Goal: Task Accomplishment & Management: Complete application form

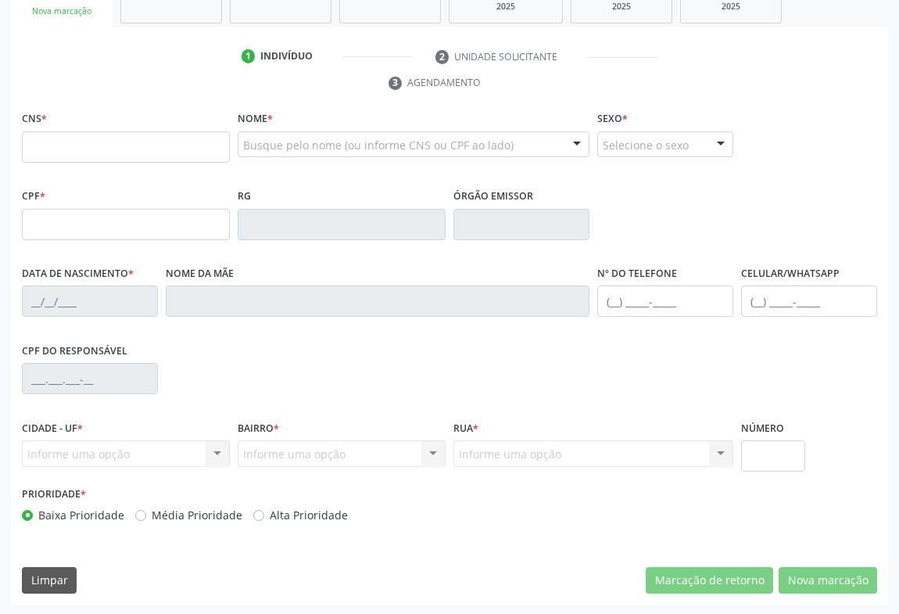
scroll to position [117, 0]
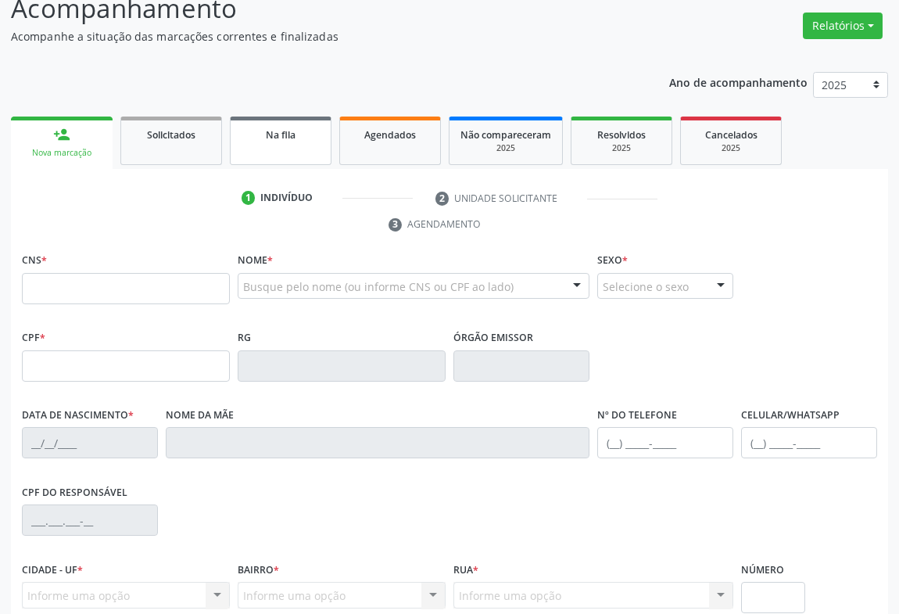
click at [274, 144] on link "Na fila" at bounding box center [281, 140] width 102 height 48
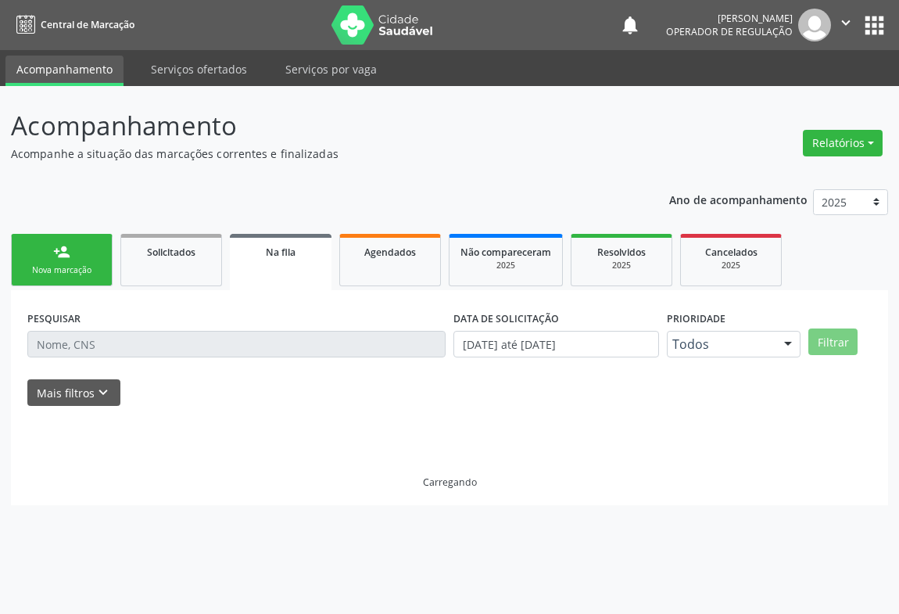
scroll to position [0, 0]
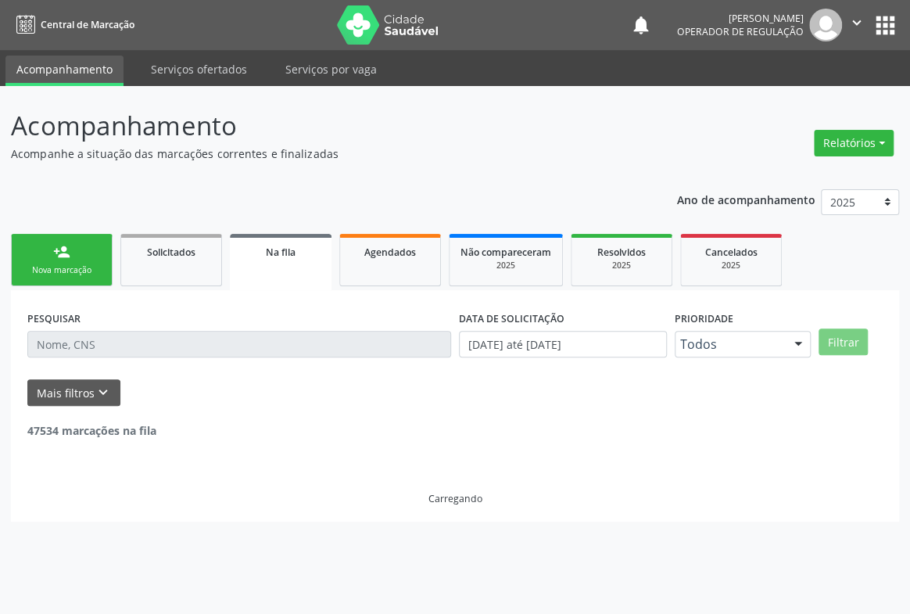
click at [106, 346] on input "text" at bounding box center [239, 344] width 424 height 27
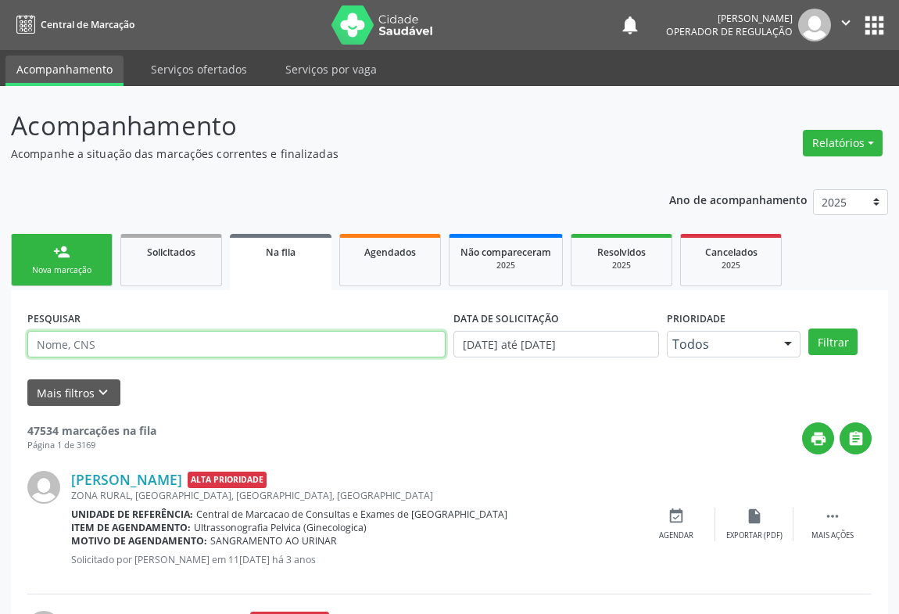
click at [106, 346] on input "text" at bounding box center [236, 344] width 418 height 27
type input "706409676811386"
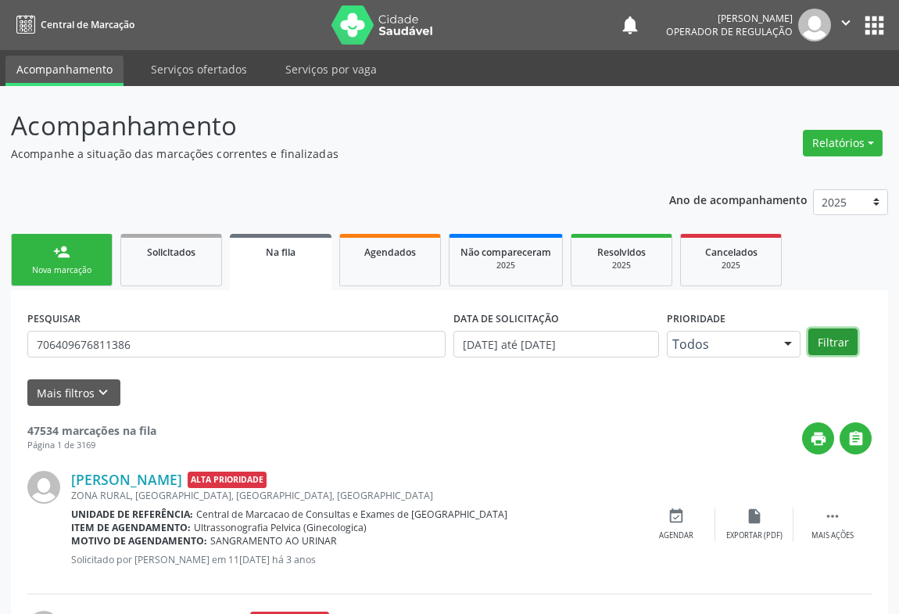
click at [829, 341] on button "Filtrar" at bounding box center [832, 341] width 49 height 27
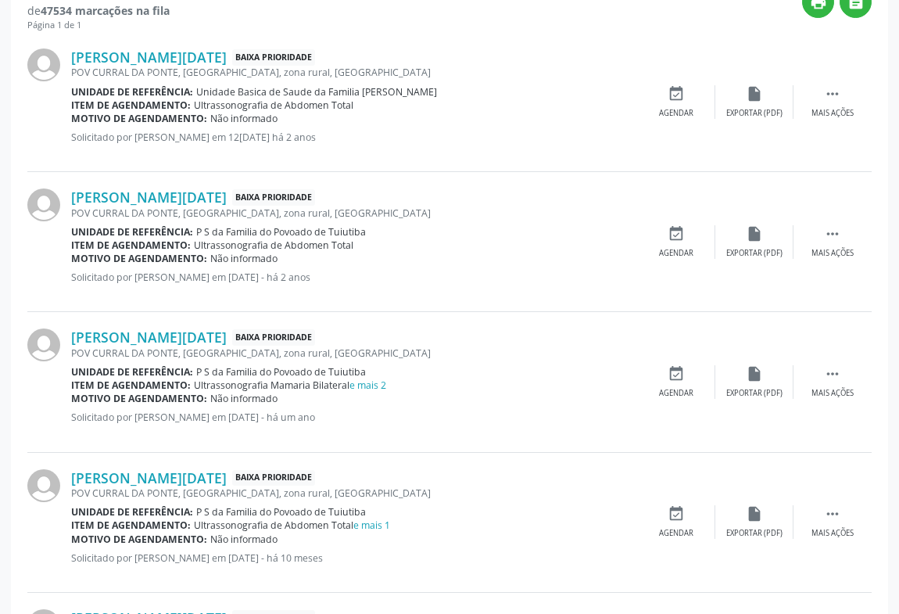
scroll to position [9, 0]
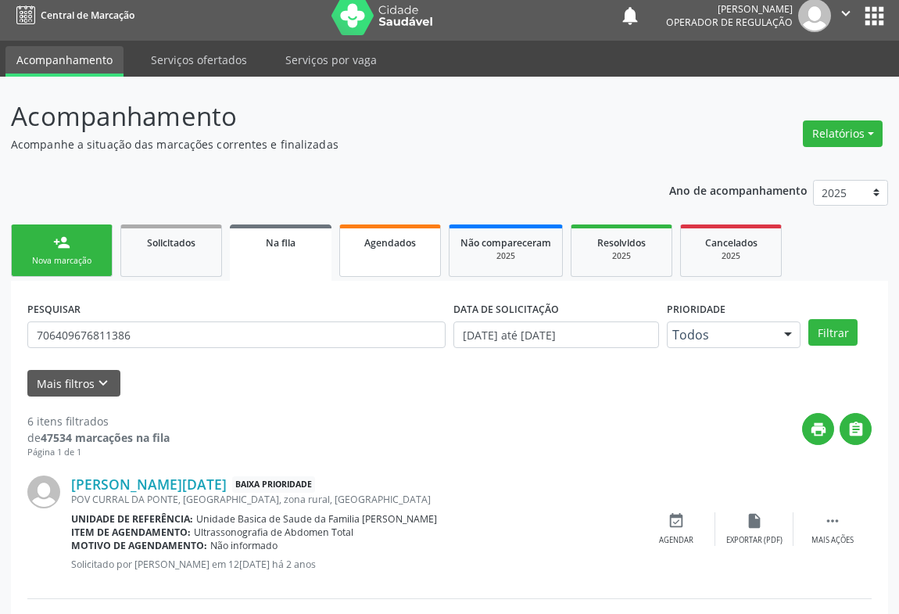
click at [414, 264] on link "Agendados" at bounding box center [390, 250] width 102 height 52
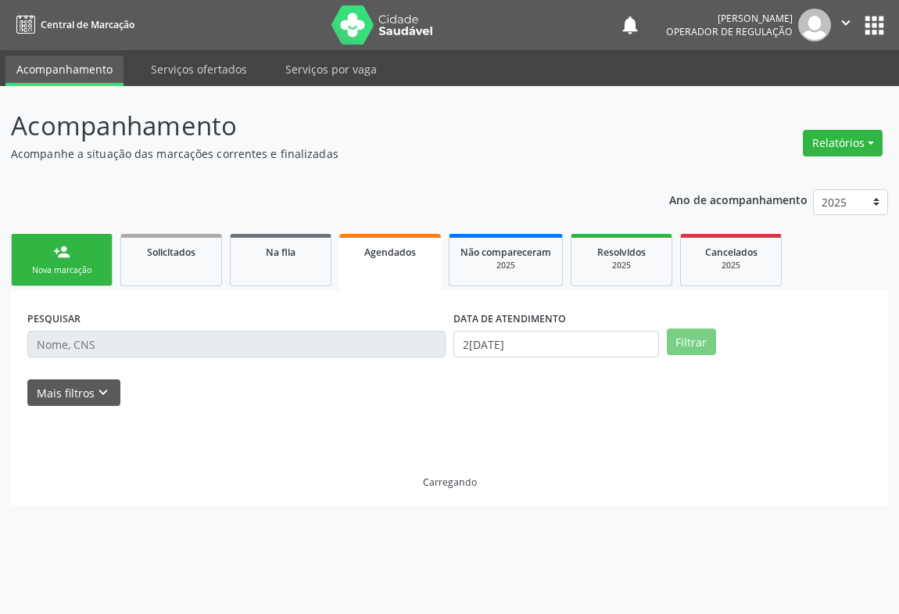
scroll to position [0, 0]
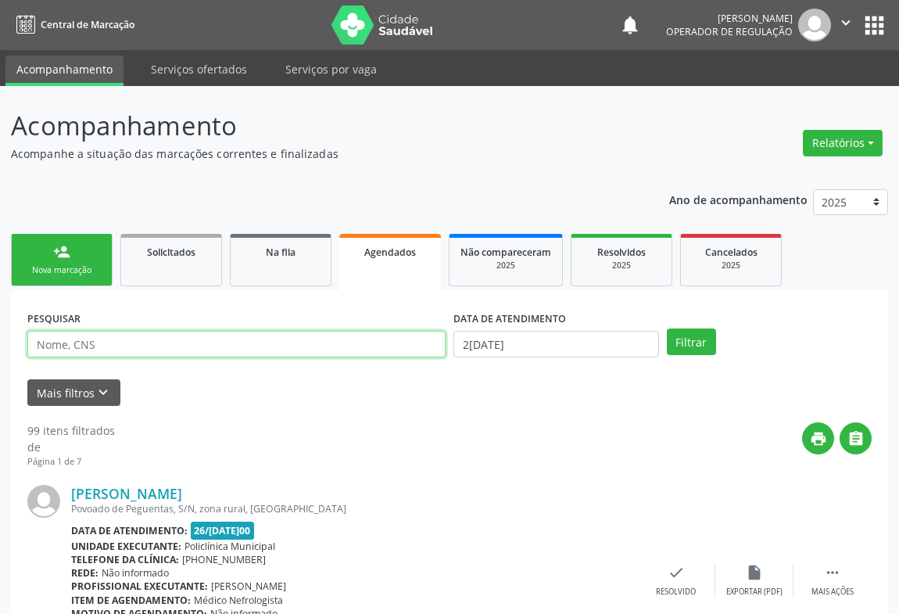
click at [148, 345] on input "text" at bounding box center [236, 344] width 418 height 27
type input "L"
type input "J"
type input "[PERSON_NAME]"
click at [667, 328] on button "Filtrar" at bounding box center [691, 341] width 49 height 27
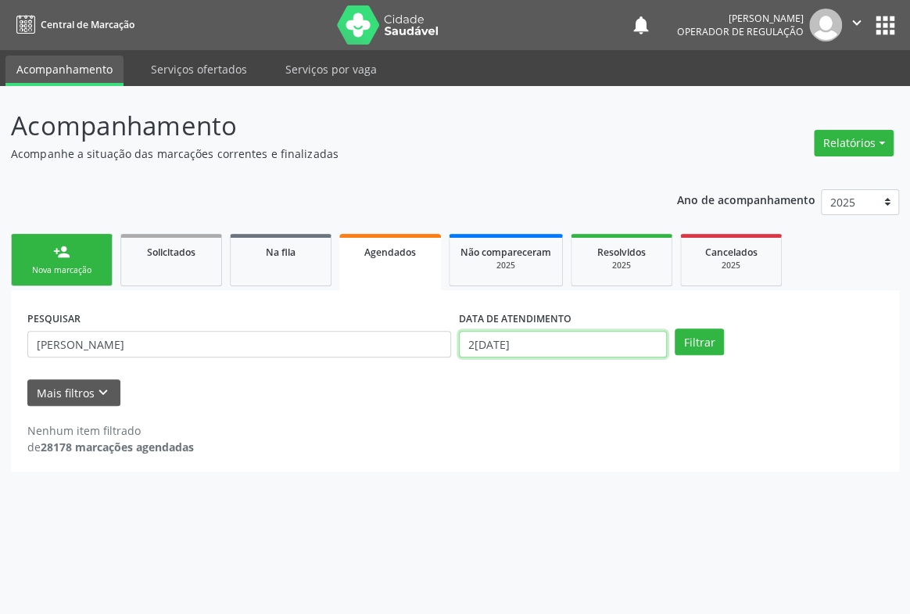
click at [539, 342] on input "2[DATE]" at bounding box center [563, 344] width 208 height 27
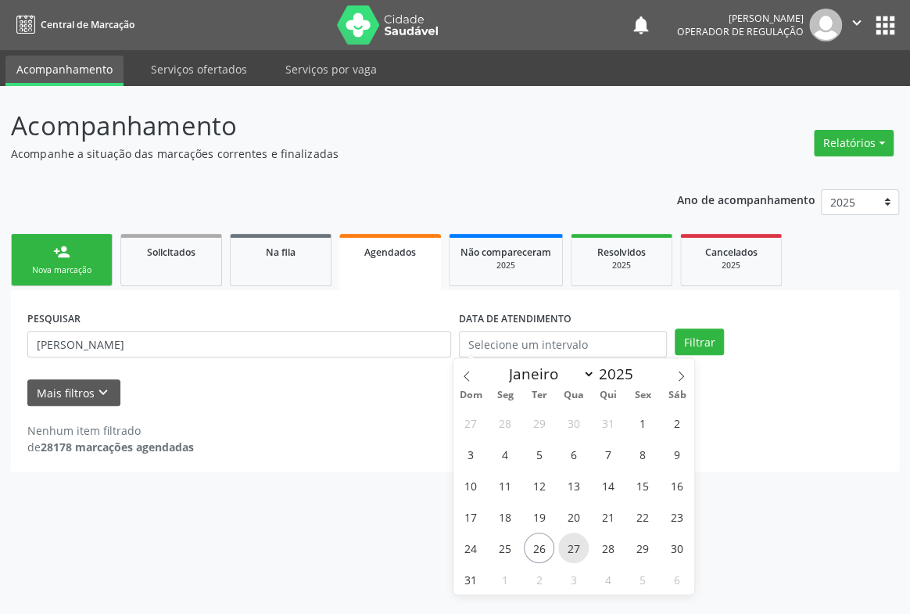
click at [564, 545] on span "27" at bounding box center [573, 547] width 30 height 30
type input "[DATE]"
click at [564, 545] on span "27" at bounding box center [573, 547] width 30 height 30
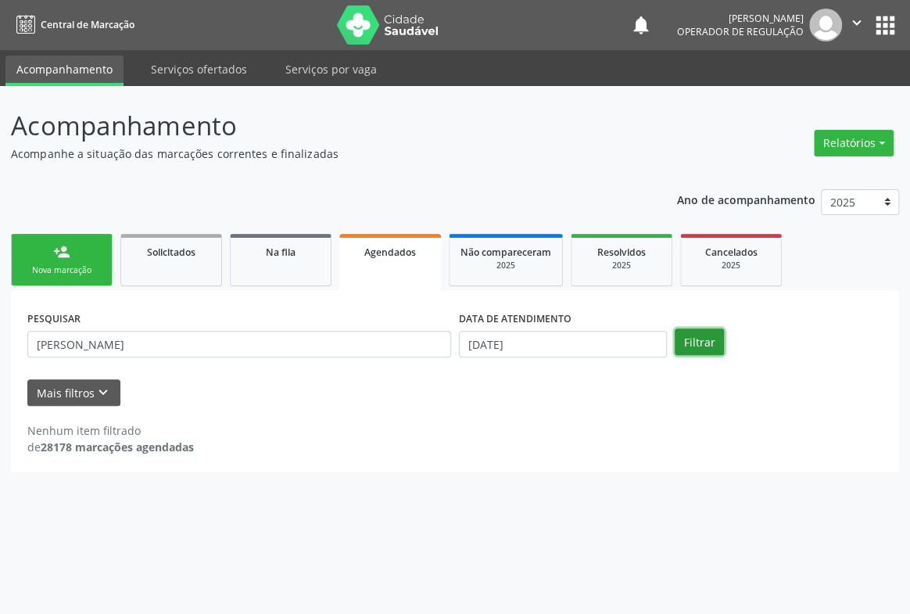
click at [693, 346] on button "Filtrar" at bounding box center [699, 341] width 49 height 27
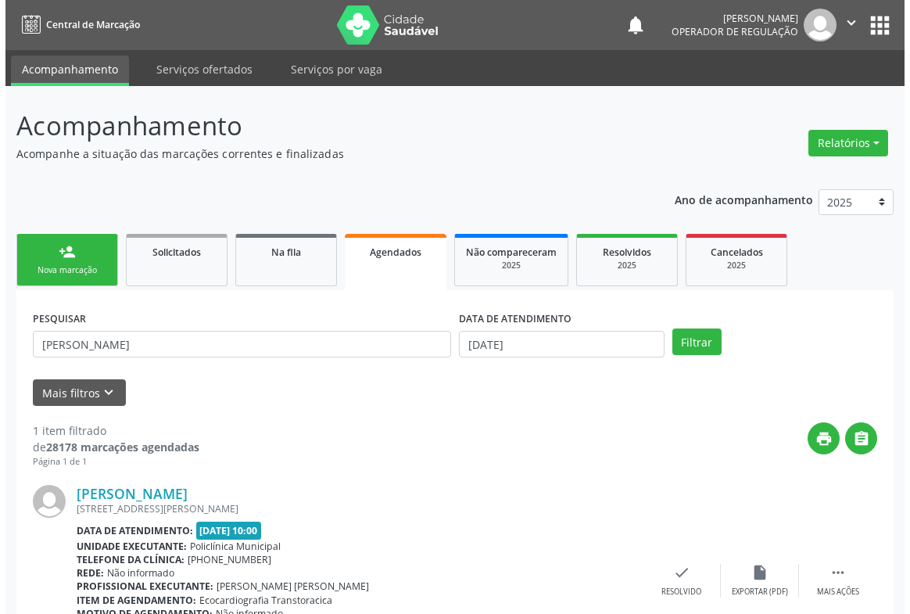
scroll to position [106, 0]
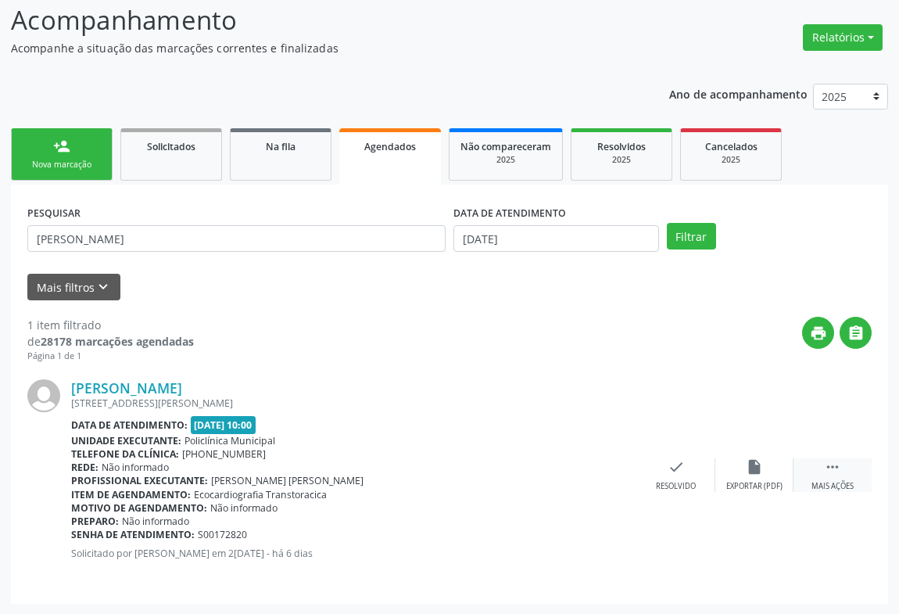
click at [833, 478] on div " Mais ações" at bounding box center [833, 475] width 78 height 34
click at [595, 470] on icon "cancel" at bounding box center [597, 466] width 17 height 17
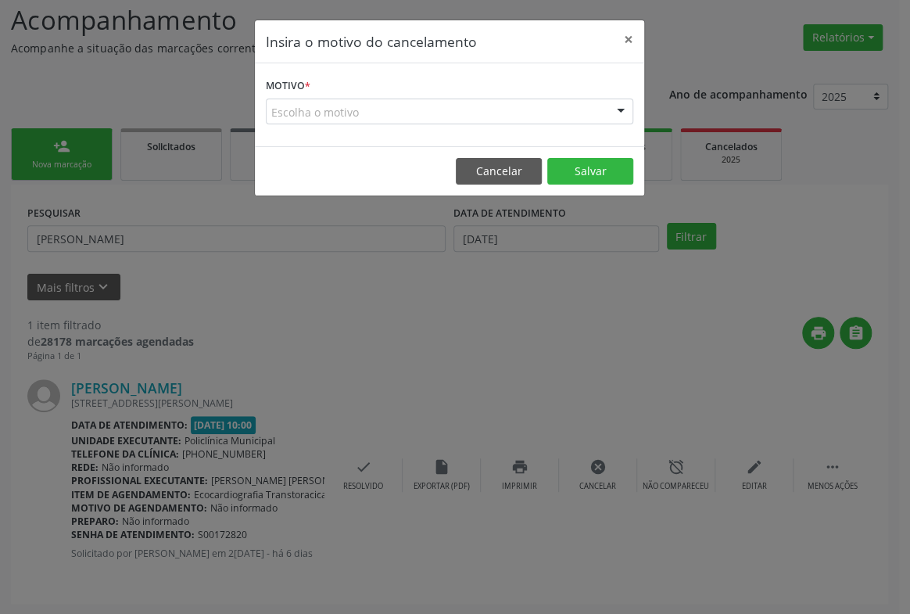
click at [602, 99] on div "Escolha o motivo" at bounding box center [449, 112] width 367 height 27
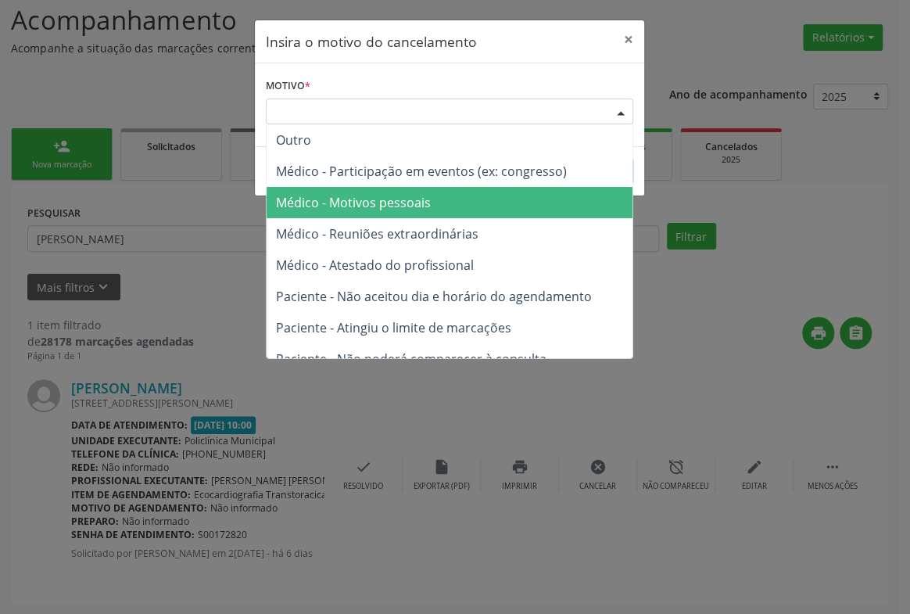
click at [351, 198] on span "Médico - Motivos pessoais" at bounding box center [353, 202] width 155 height 17
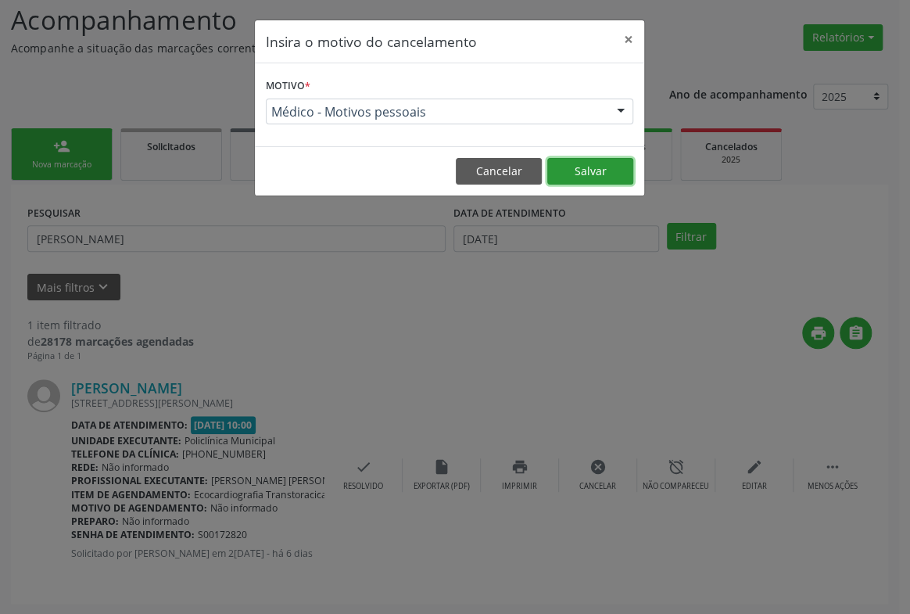
click at [616, 166] on button "Salvar" at bounding box center [590, 171] width 86 height 27
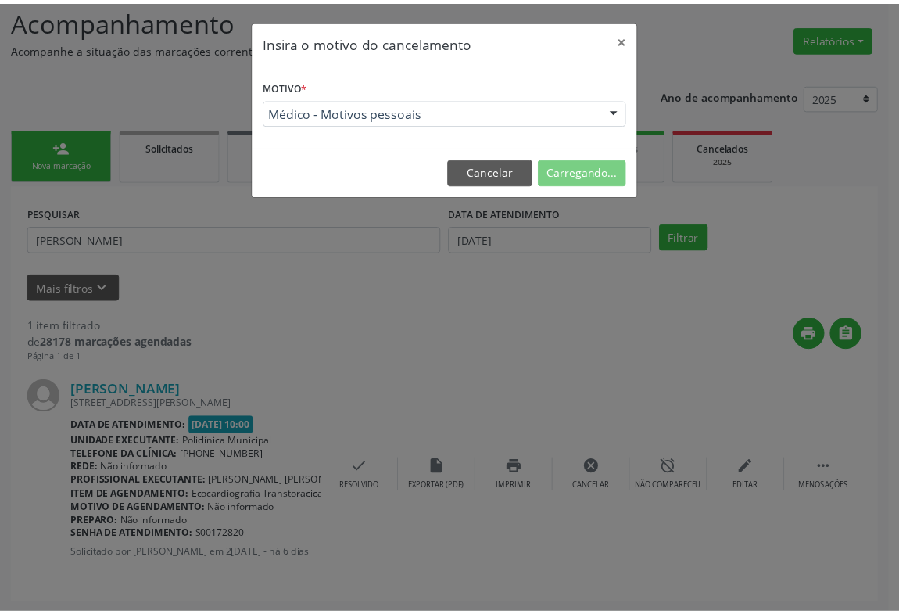
scroll to position [0, 0]
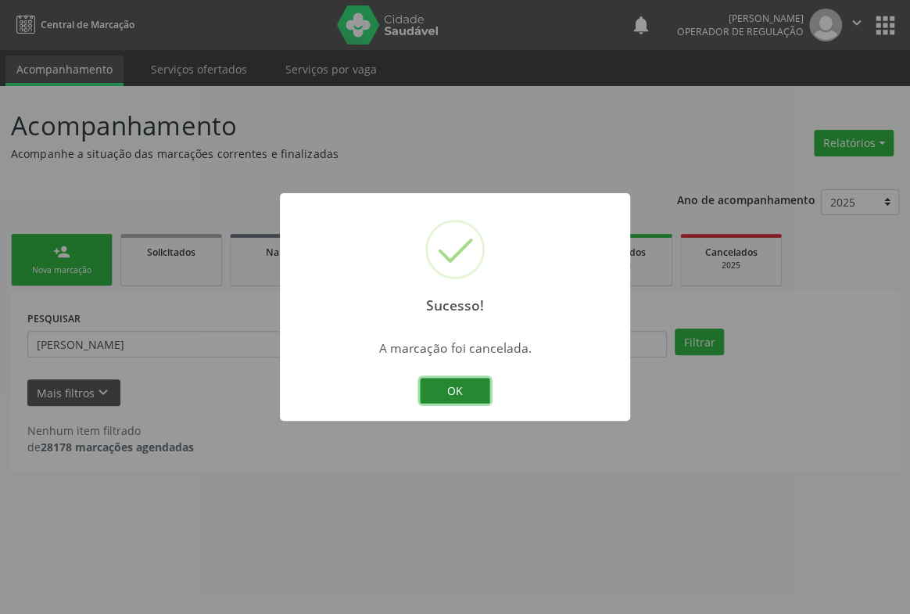
click at [454, 385] on button "OK" at bounding box center [455, 391] width 70 height 27
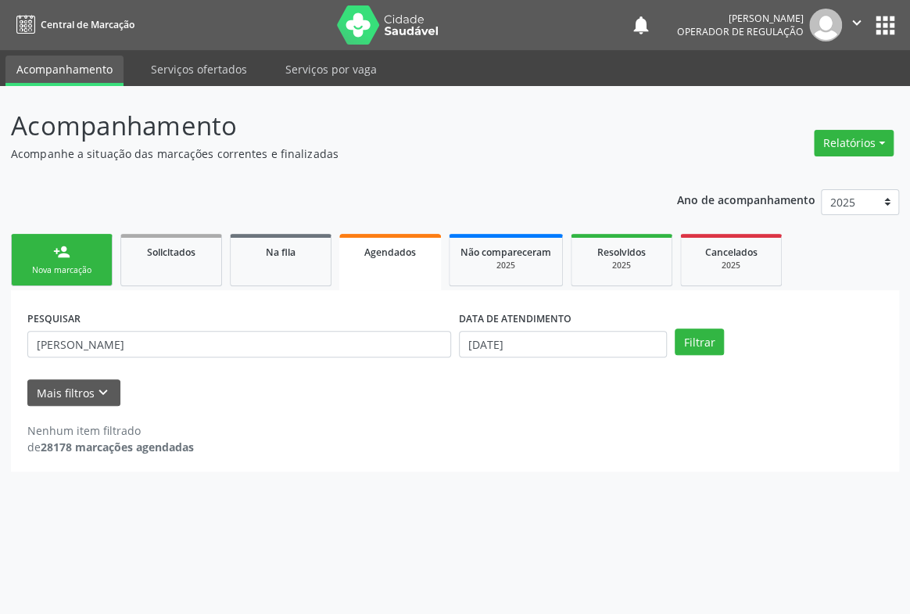
click at [73, 260] on link "person_add Nova marcação" at bounding box center [62, 260] width 102 height 52
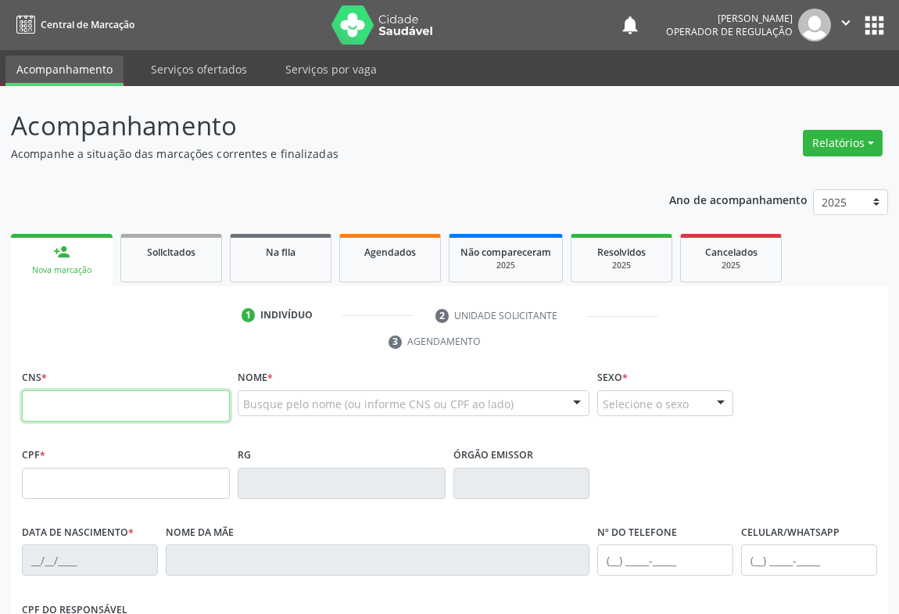
click at [105, 410] on input "text" at bounding box center [126, 405] width 208 height 31
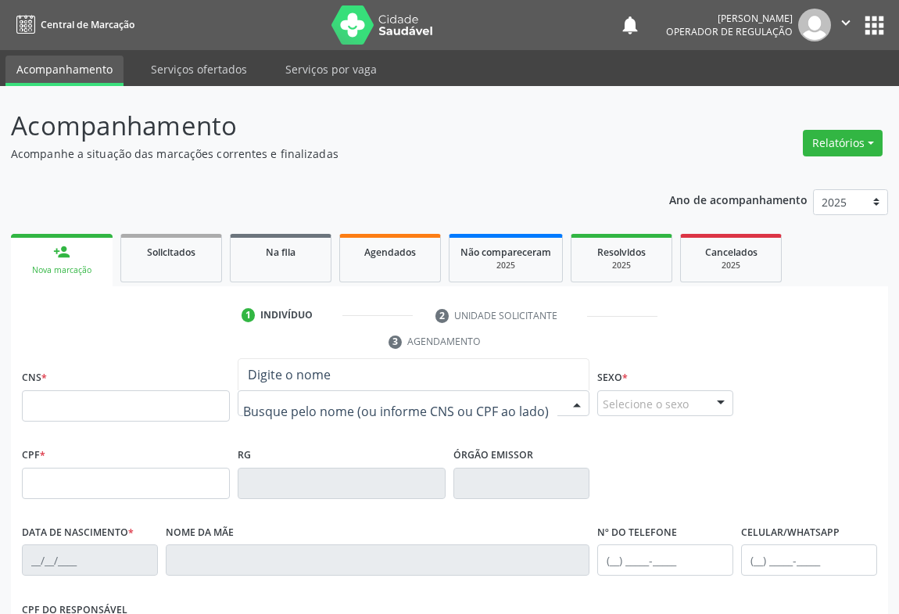
click at [270, 393] on div at bounding box center [414, 403] width 352 height 27
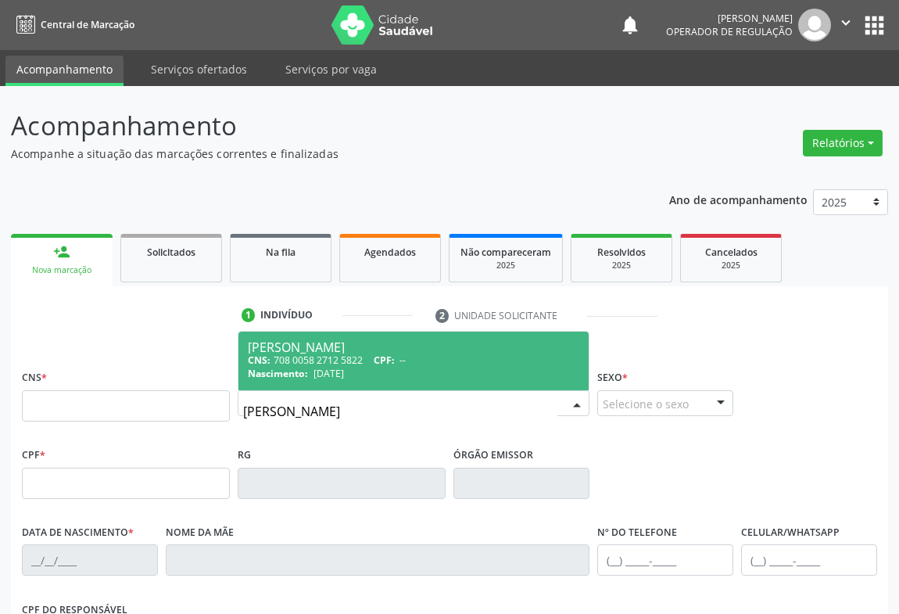
type input "[PERSON_NAME]"
click at [360, 354] on div "CNS: 708 0058 2712 5822 CPF: --" at bounding box center [413, 359] width 331 height 13
type input "708 0058 2712 5822"
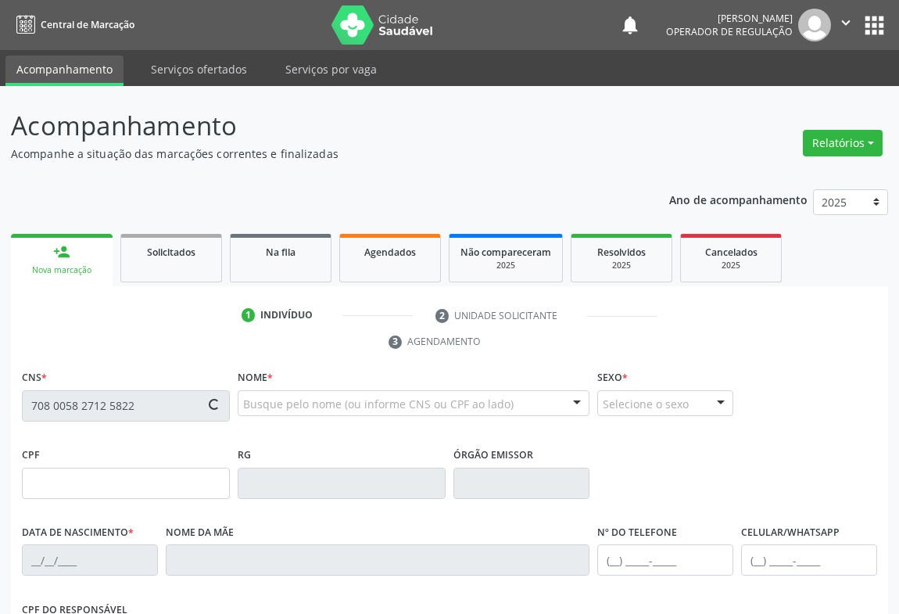
scroll to position [259, 0]
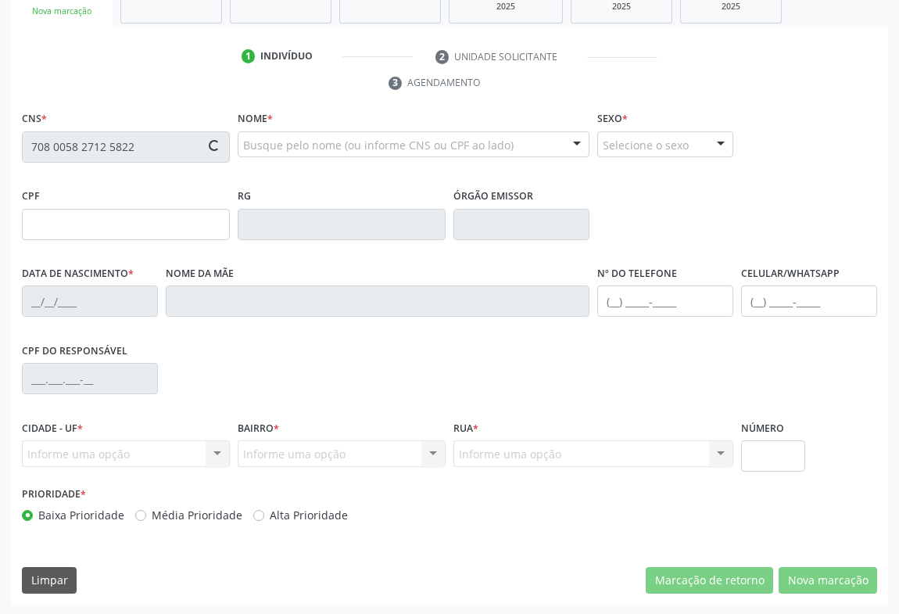
type input "0551143347"
type input "[DATE]"
type input "[PHONE_NUMBER]"
type input "012.722.735-04"
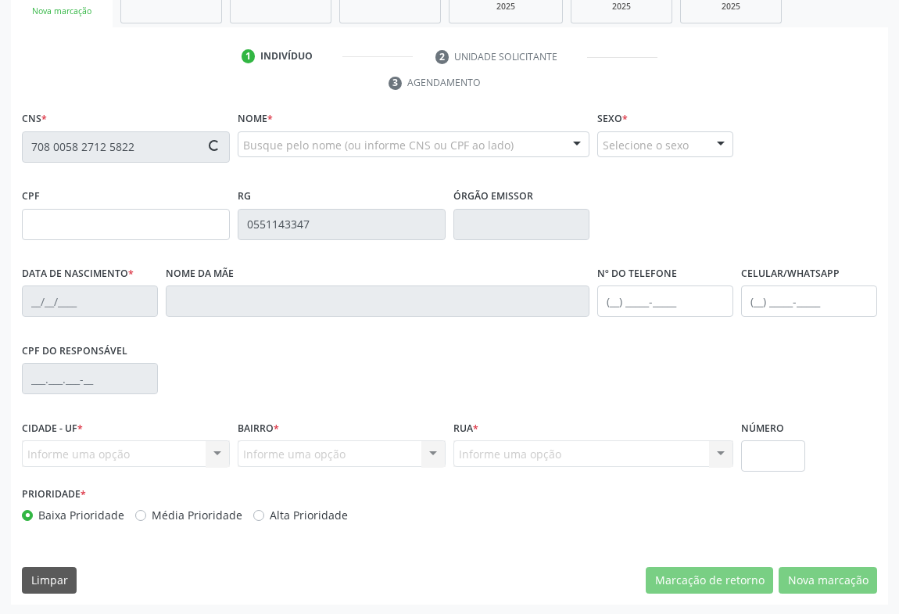
type input "S/N"
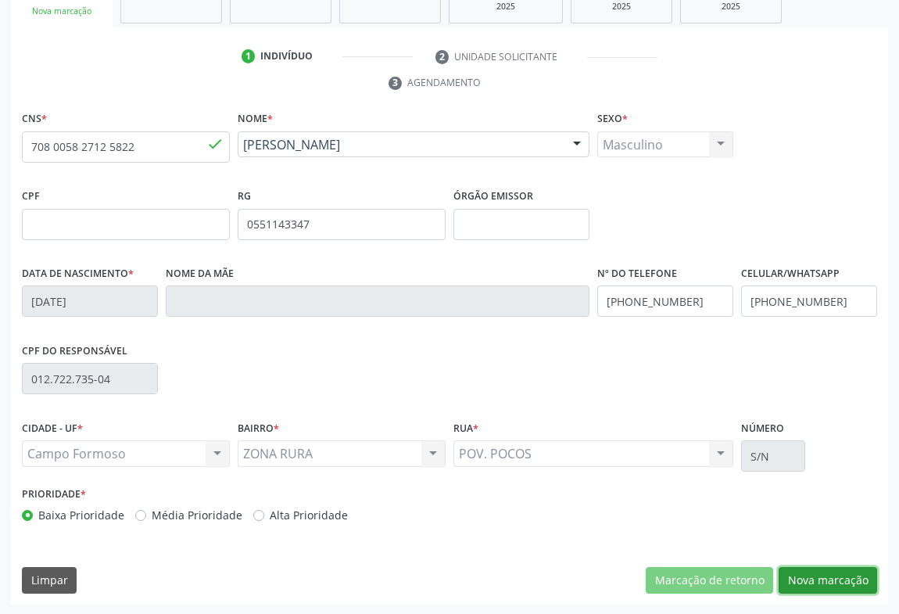
click at [862, 571] on button "Nova marcação" at bounding box center [828, 580] width 99 height 27
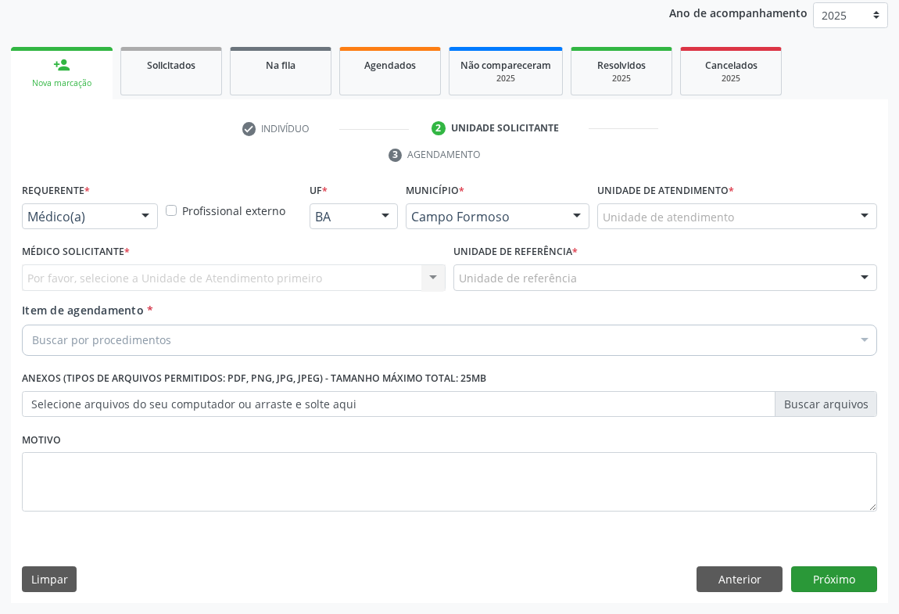
scroll to position [186, 0]
click at [130, 219] on div "Médico(a)" at bounding box center [90, 217] width 136 height 27
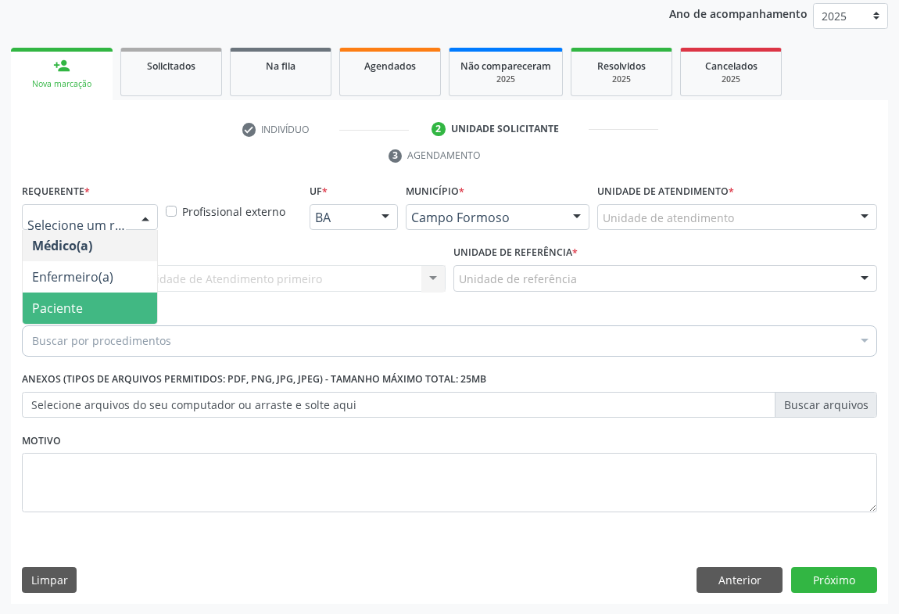
click at [88, 294] on span "Paciente" at bounding box center [90, 307] width 134 height 31
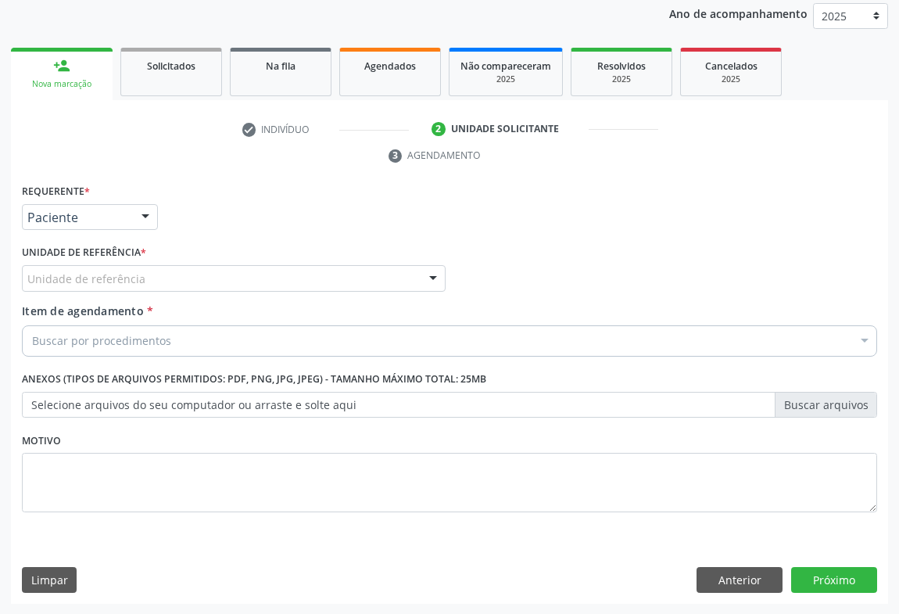
click at [177, 265] on div "Unidade de referência" at bounding box center [234, 278] width 424 height 27
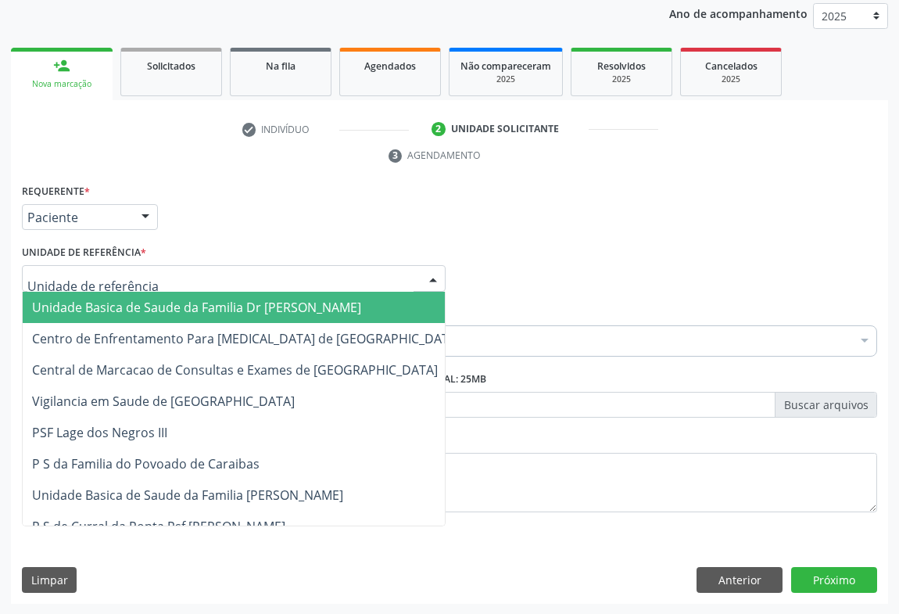
click at [140, 299] on span "Unidade Basica de Saude da Familia Dr [PERSON_NAME]" at bounding box center [196, 307] width 329 height 17
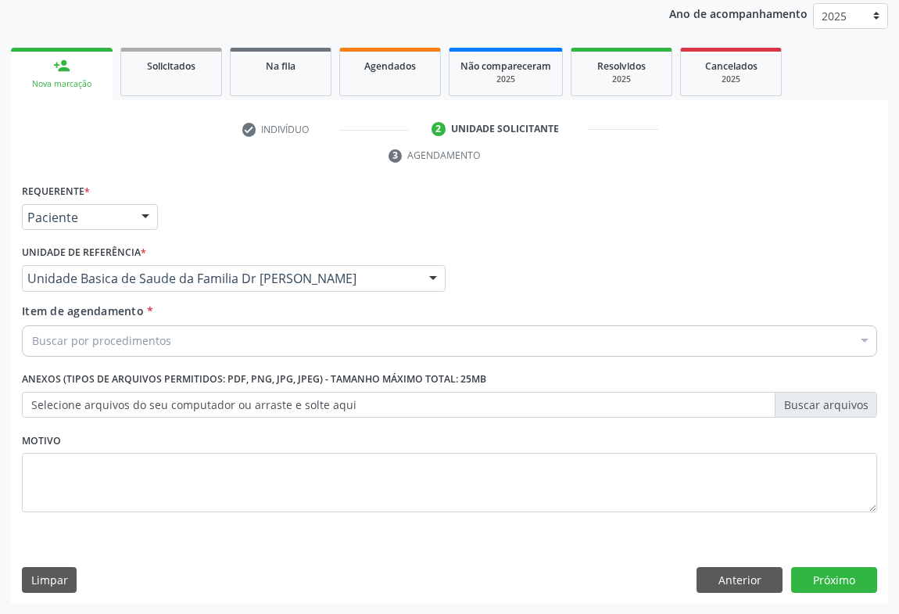
click at [120, 325] on div "Buscar por procedimentos" at bounding box center [449, 340] width 855 height 31
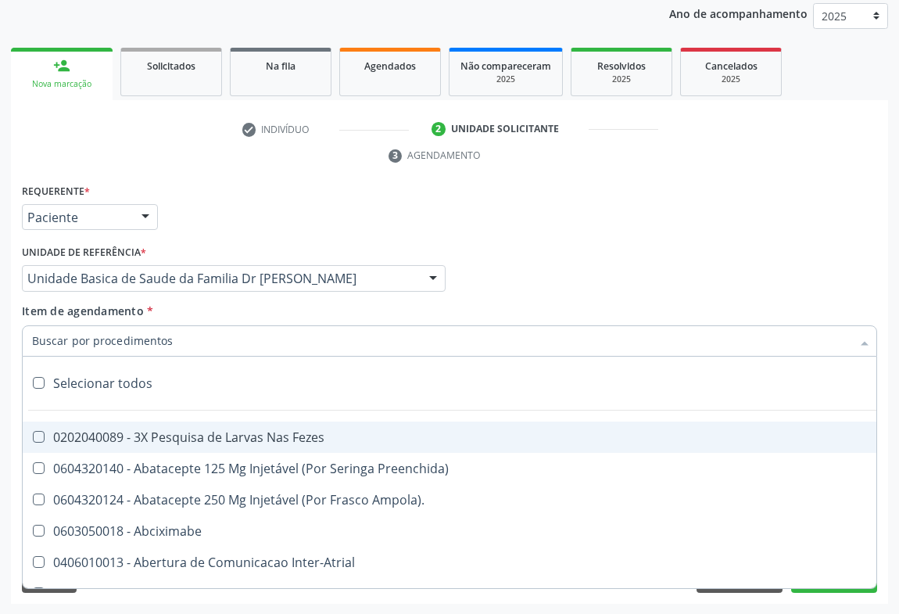
click at [124, 339] on input "Item de agendamento *" at bounding box center [441, 340] width 819 height 31
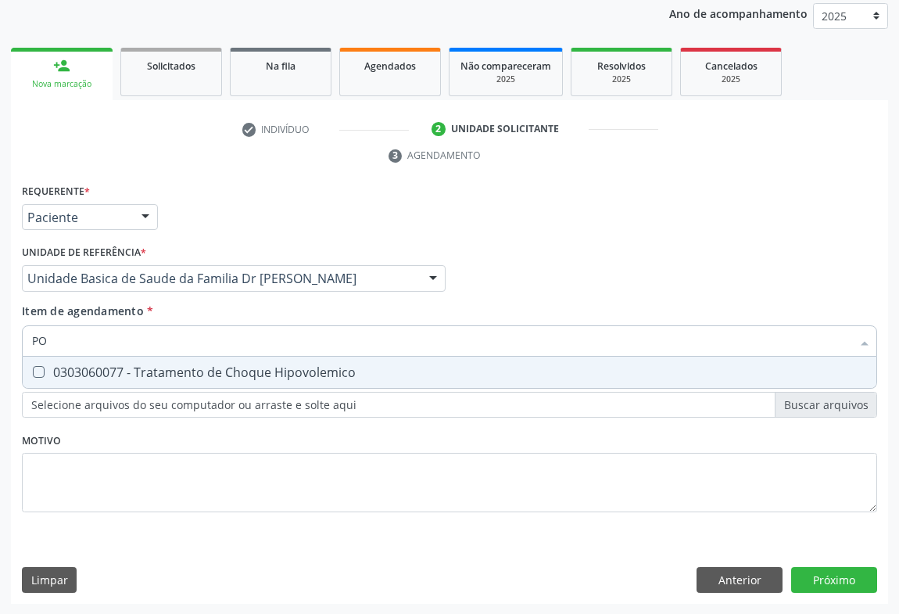
type input "P"
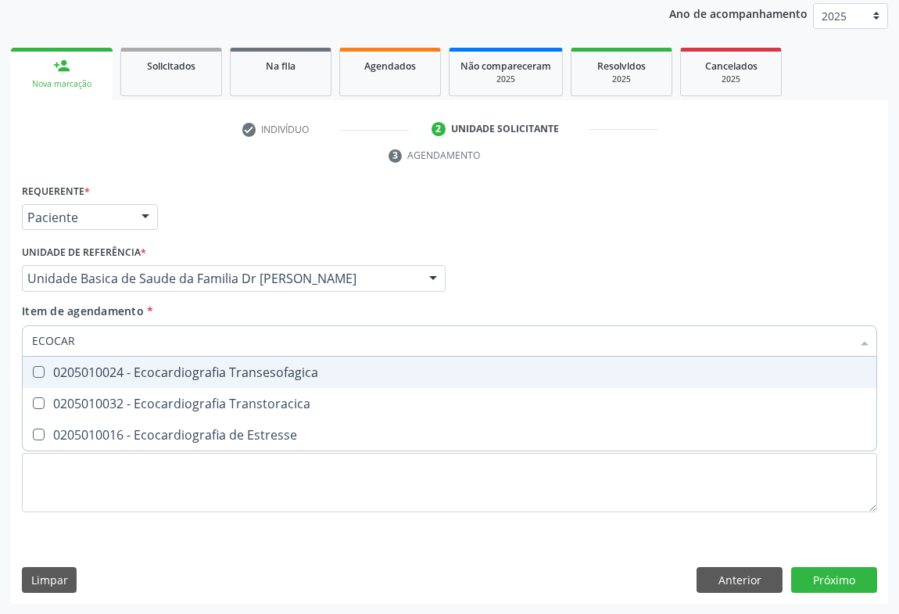
type input "ECOCARD"
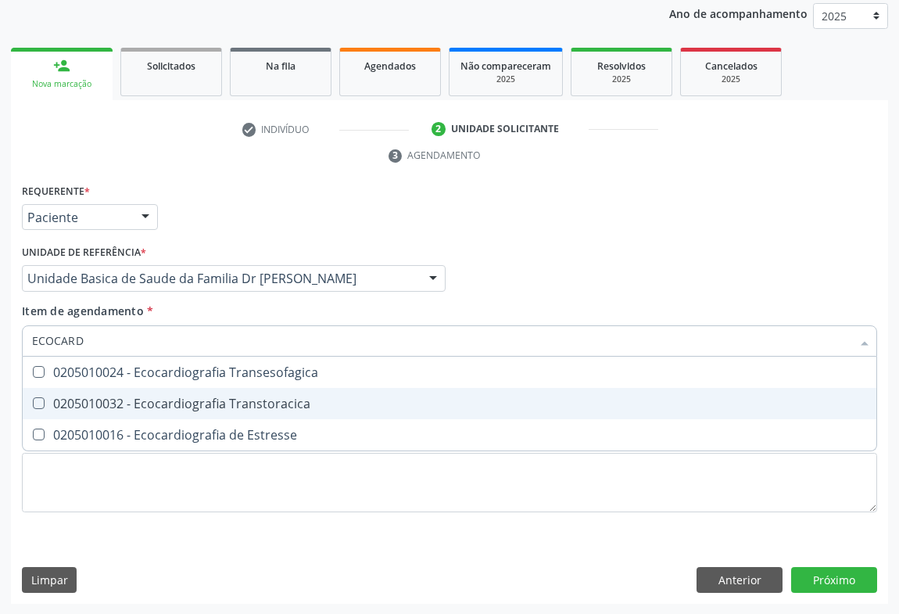
click at [138, 397] on div "0205010032 - Ecocardiografia Transtoracica" at bounding box center [449, 403] width 835 height 13
checkbox Transtoracica "true"
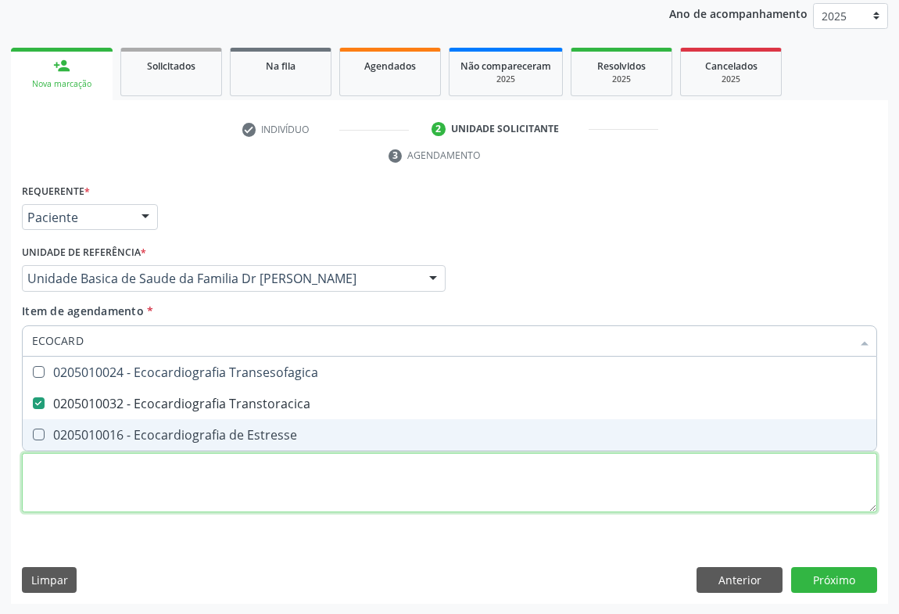
click at [90, 486] on div "Requerente * Paciente Médico(a) Enfermeiro(a) Paciente Nenhum resultado encontr…" at bounding box center [449, 357] width 855 height 354
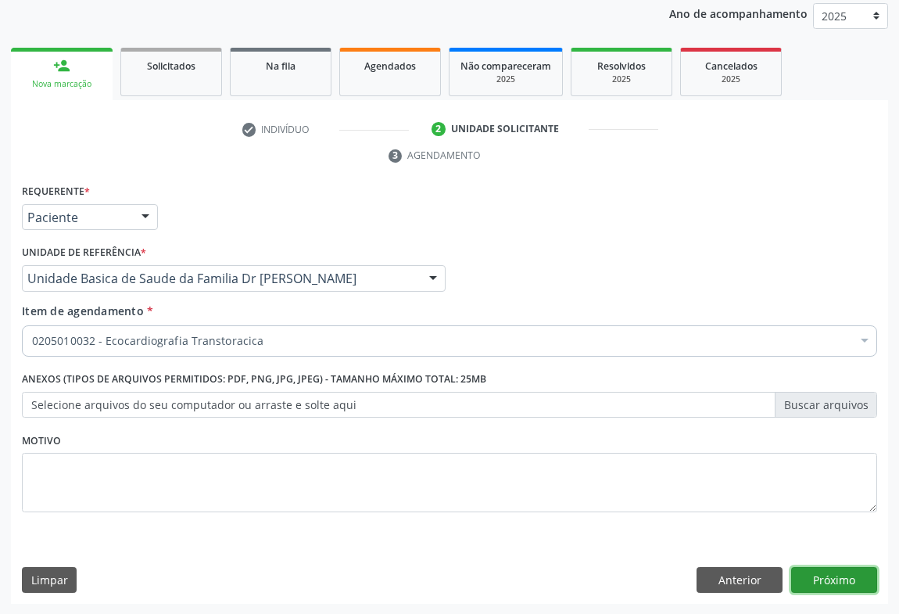
click at [851, 579] on button "Próximo" at bounding box center [834, 580] width 86 height 27
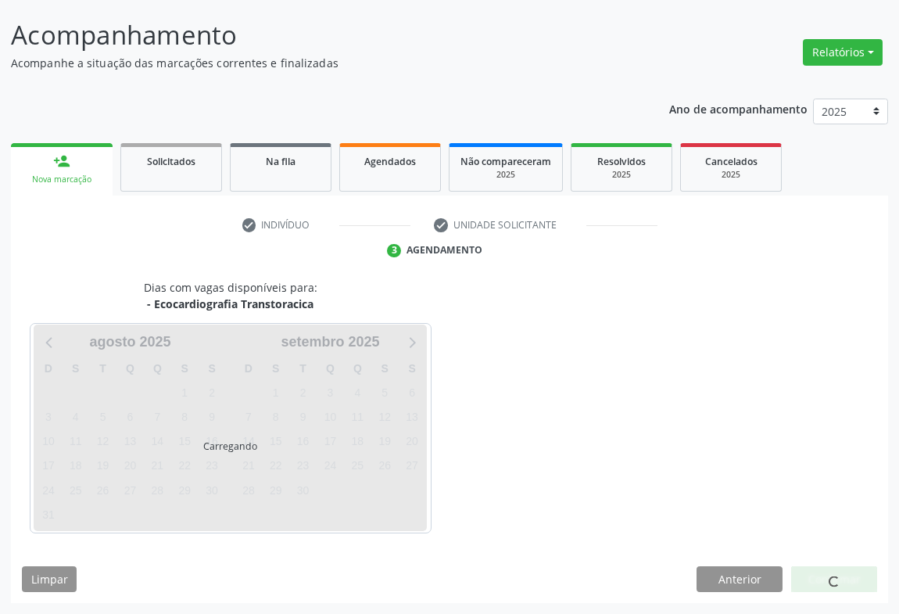
scroll to position [90, 0]
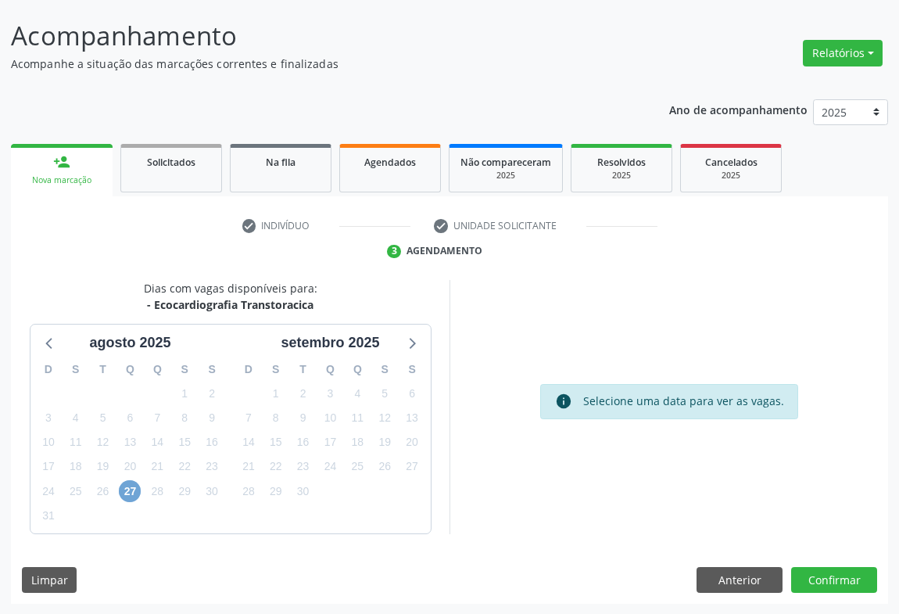
click at [133, 489] on span "27" at bounding box center [130, 491] width 22 height 22
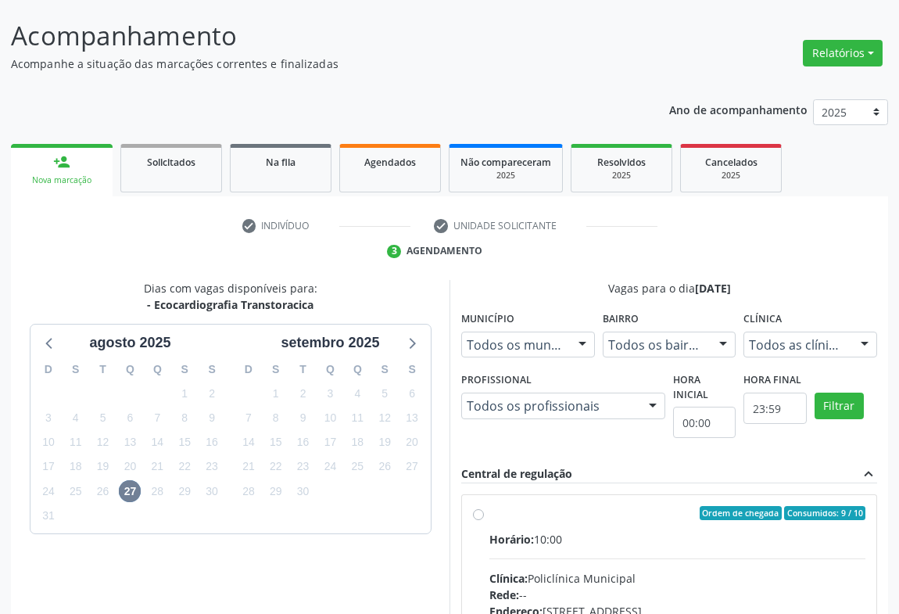
click at [524, 508] on div "Ordem de chegada Consumidos: 9 / 10" at bounding box center [677, 513] width 376 height 14
click at [484, 508] on input "Ordem de chegada Consumidos: 9 / 10 Horário: 10:00 Clínica: Policlínica Municip…" at bounding box center [478, 513] width 11 height 14
radio input "true"
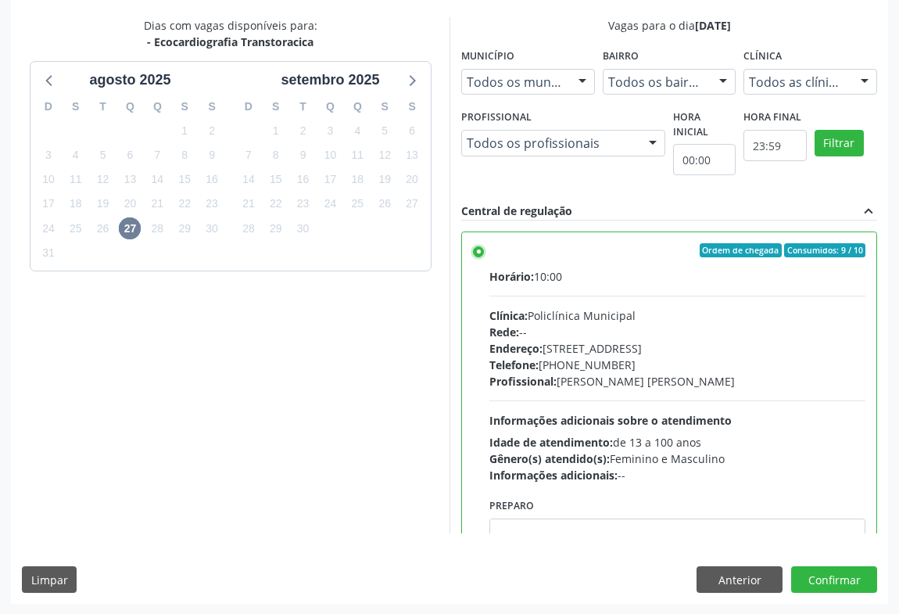
scroll to position [351, 0]
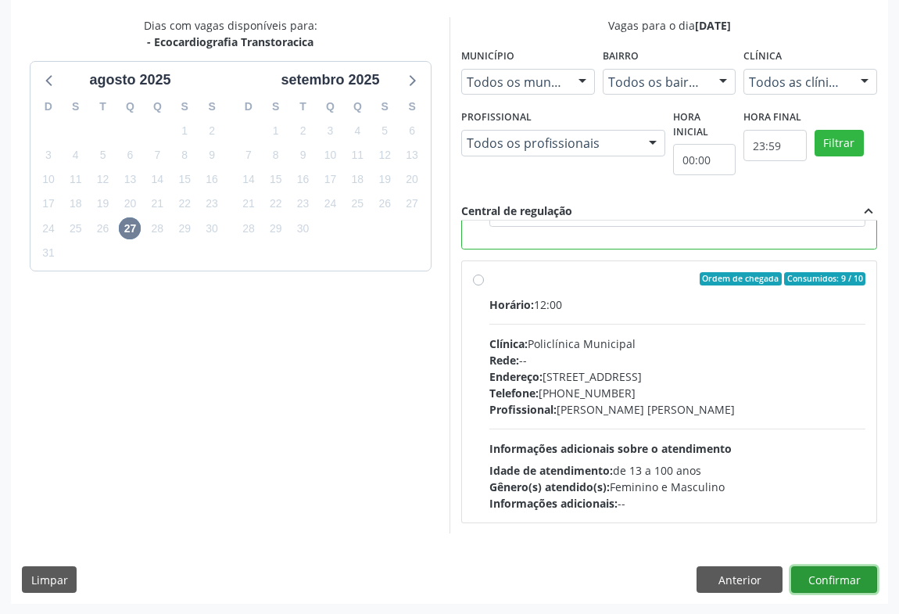
click at [829, 578] on button "Confirmar" at bounding box center [834, 579] width 86 height 27
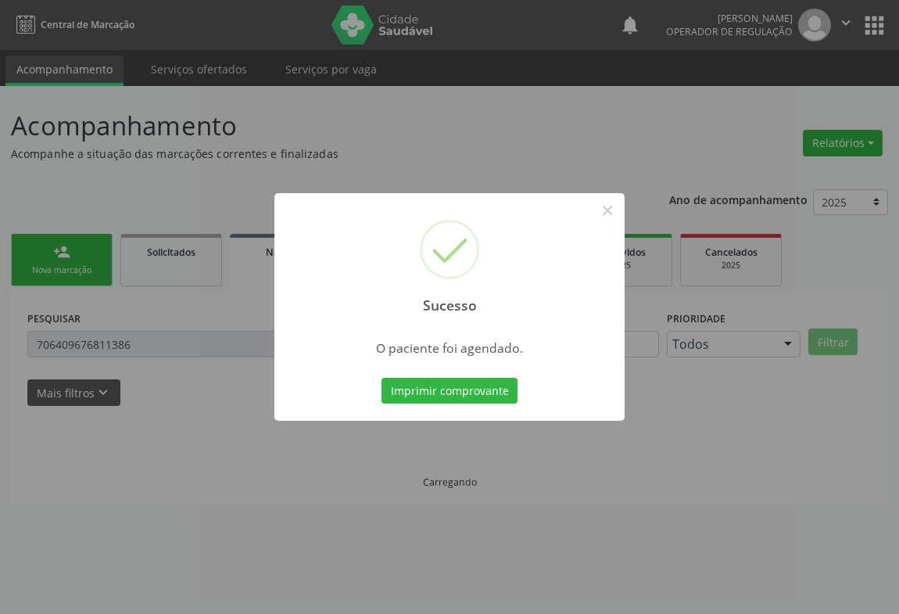
scroll to position [0, 0]
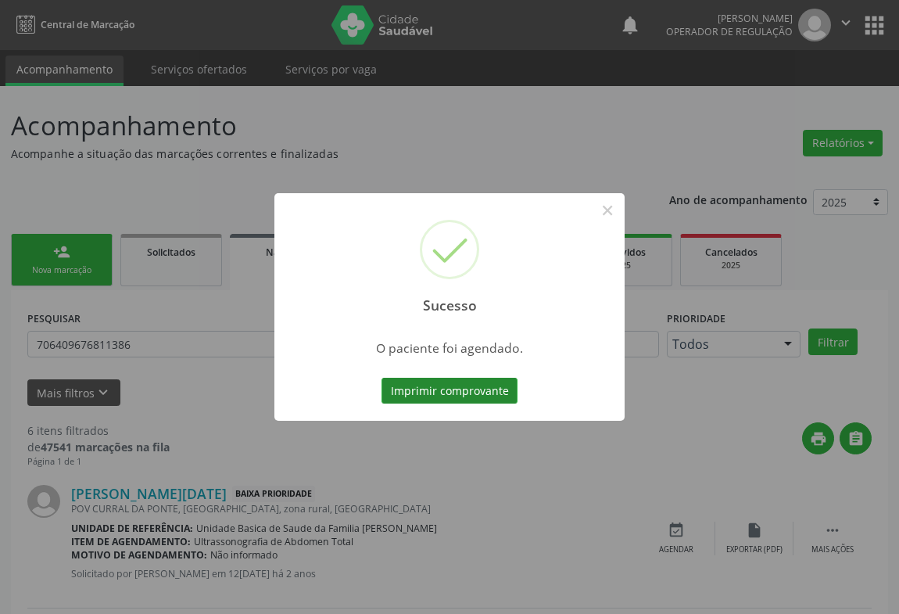
click at [451, 385] on button "Imprimir comprovante" at bounding box center [450, 391] width 136 height 27
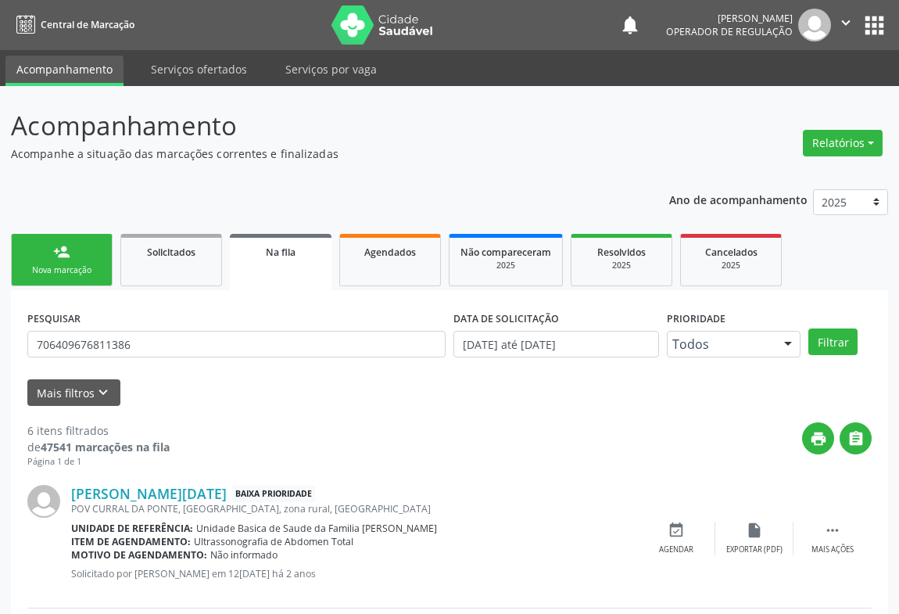
scroll to position [70, 0]
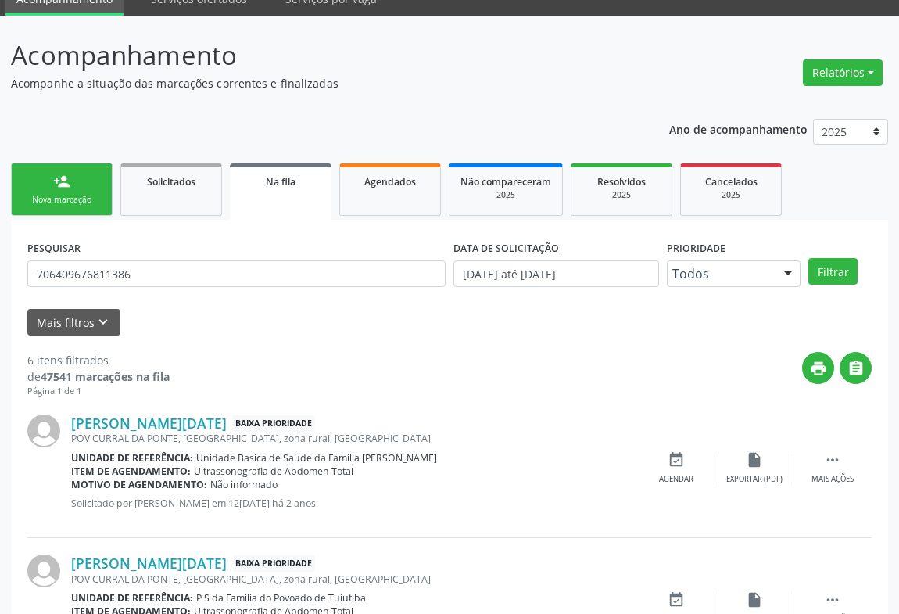
click at [38, 199] on div "Nova marcação" at bounding box center [62, 200] width 78 height 12
drag, startPoint x: 38, startPoint y: 199, endPoint x: 89, endPoint y: 192, distance: 51.3
click at [89, 194] on div "Nova marcação" at bounding box center [62, 200] width 78 height 12
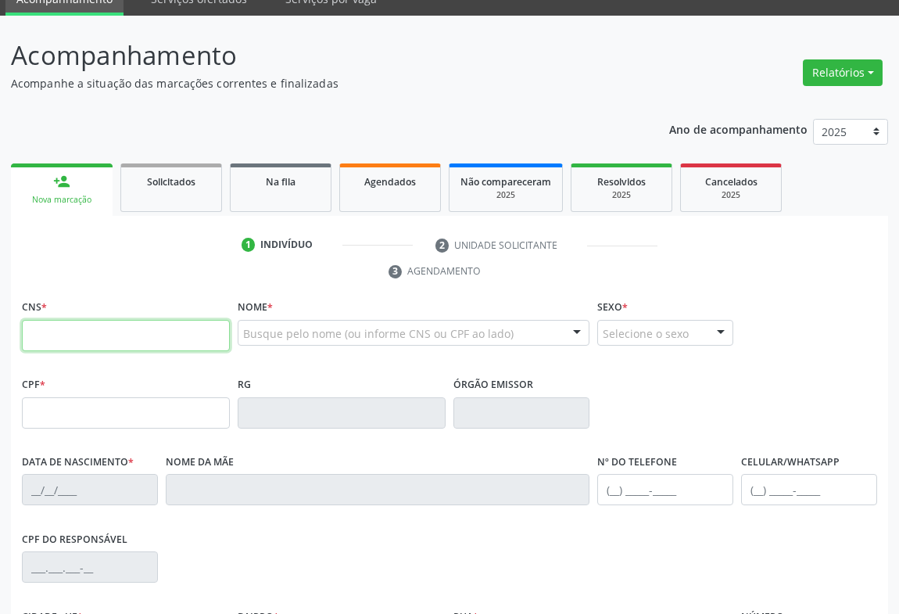
drag, startPoint x: 105, startPoint y: 339, endPoint x: 139, endPoint y: 330, distance: 35.7
click at [105, 339] on input "text" at bounding box center [126, 335] width 208 height 31
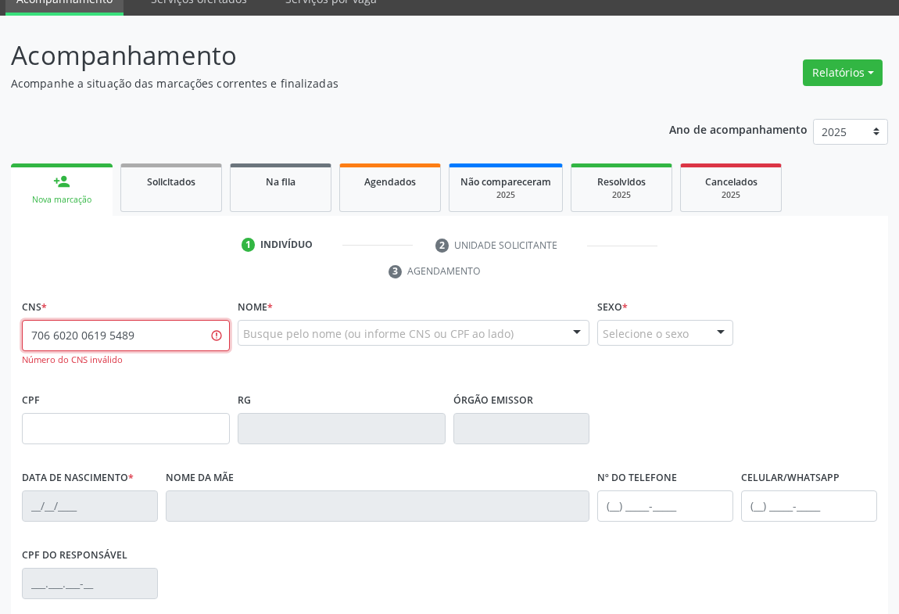
click at [153, 342] on input "706 6020 0619 5489" at bounding box center [126, 335] width 208 height 31
type input "7"
type input "708 6020 0619 5489"
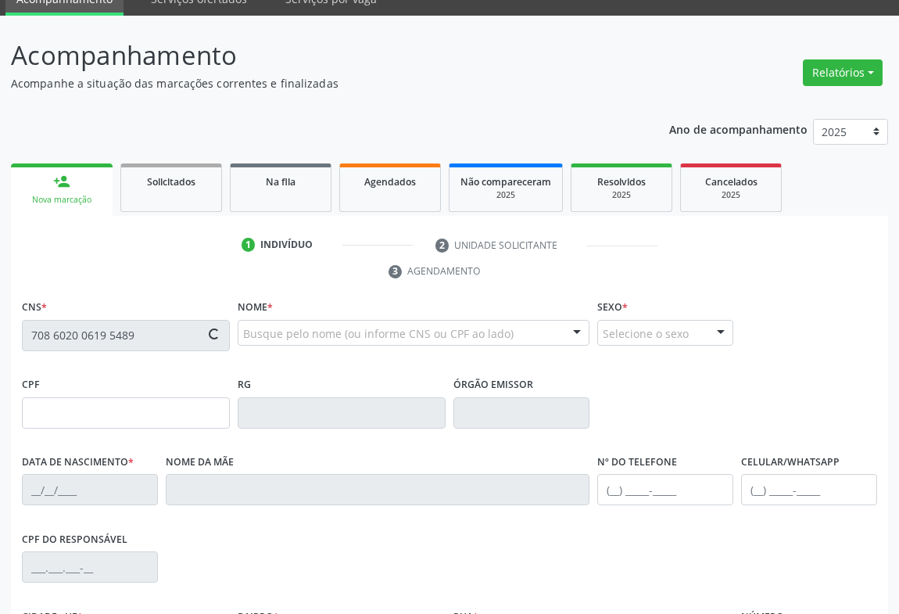
type input "1603201785"
type input "30/[DATE]"
type input "[PHONE_NUMBER]"
type input "630"
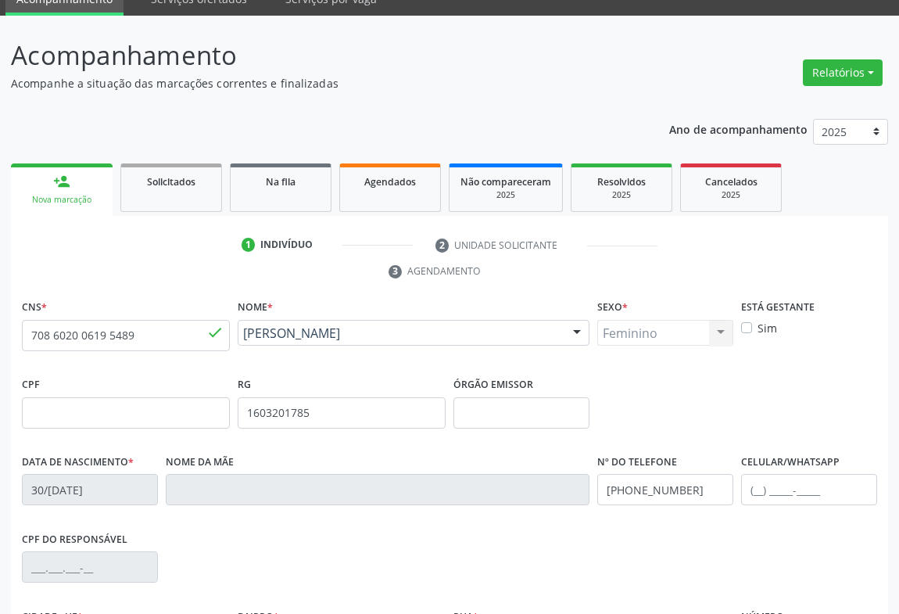
scroll to position [259, 0]
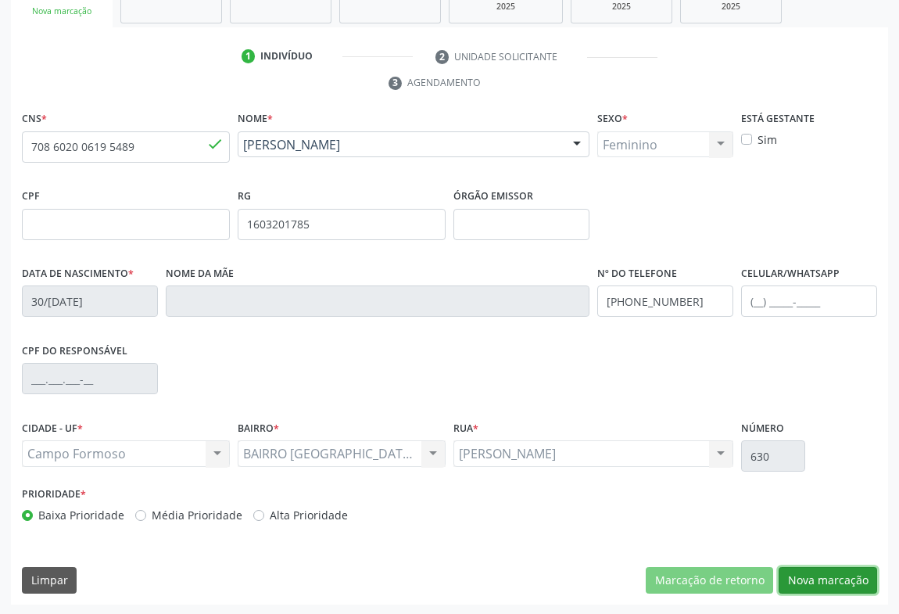
drag, startPoint x: 832, startPoint y: 570, endPoint x: 786, endPoint y: 540, distance: 54.2
click at [833, 570] on button "Nova marcação" at bounding box center [828, 580] width 99 height 27
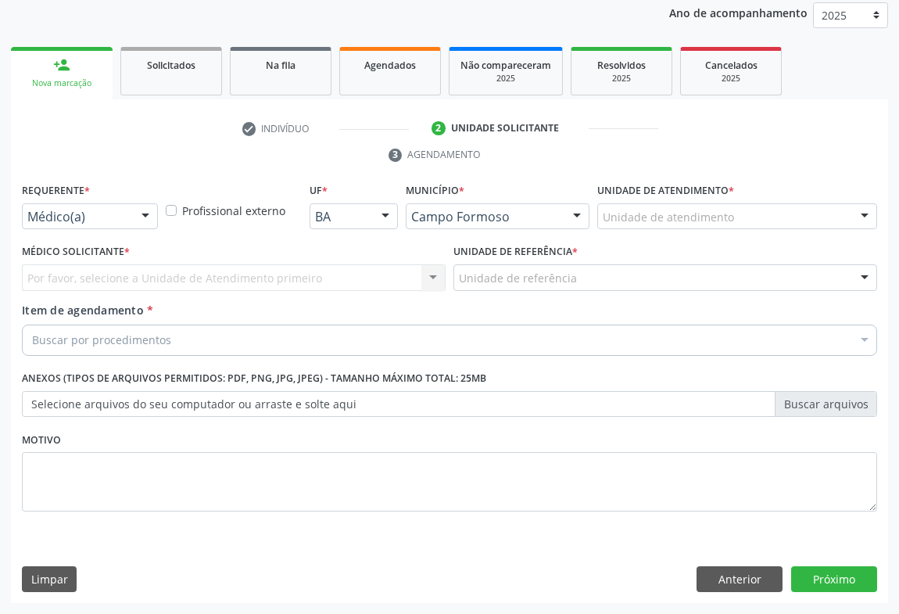
scroll to position [186, 0]
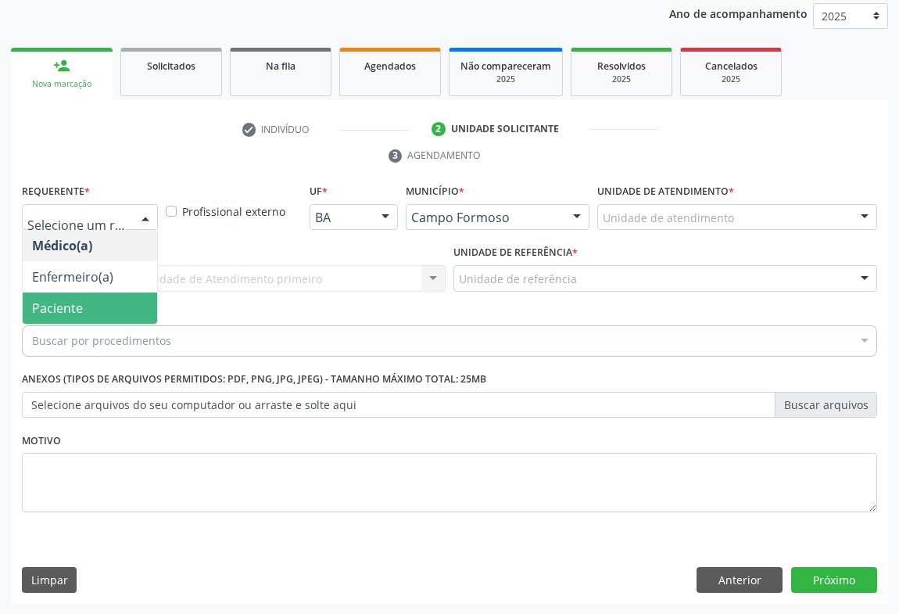
click at [82, 313] on span "Paciente" at bounding box center [90, 307] width 134 height 31
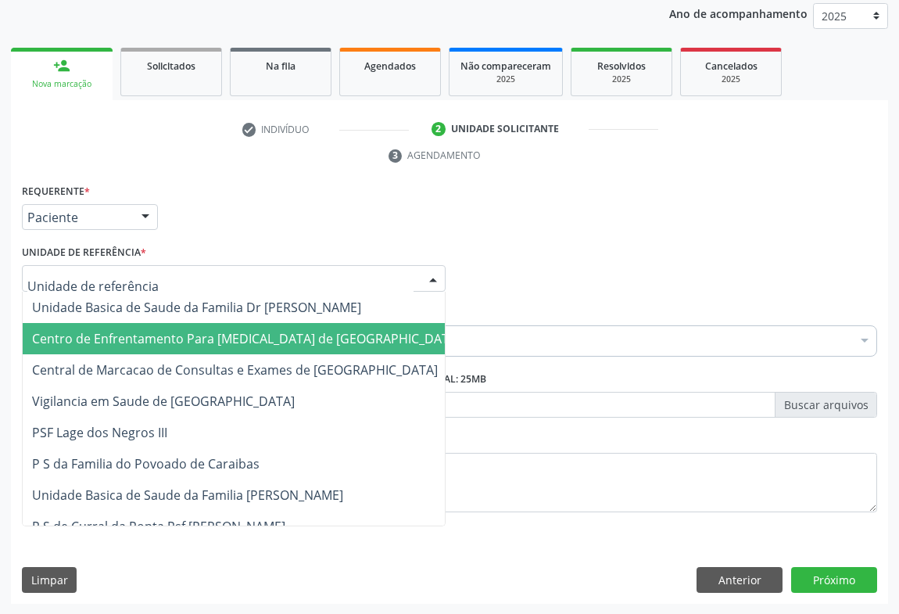
click at [113, 323] on span "Centro de Enfrentamento Para [MEDICAL_DATA] de [GEOGRAPHIC_DATA]" at bounding box center [246, 338] width 447 height 31
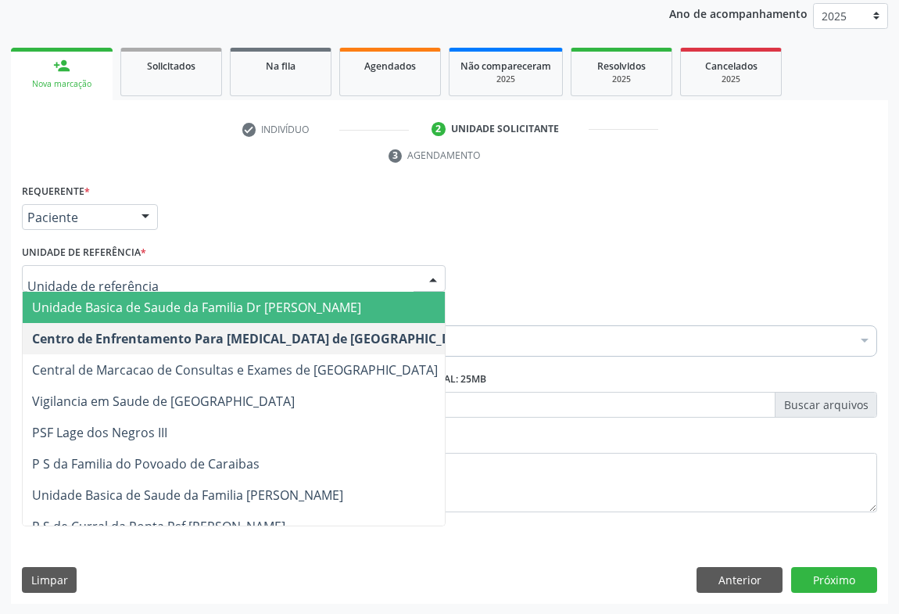
drag, startPoint x: 116, startPoint y: 307, endPoint x: 124, endPoint y: 333, distance: 27.0
click at [118, 311] on span "Unidade Basica de Saude da Familia Dr [PERSON_NAME]" at bounding box center [196, 307] width 329 height 17
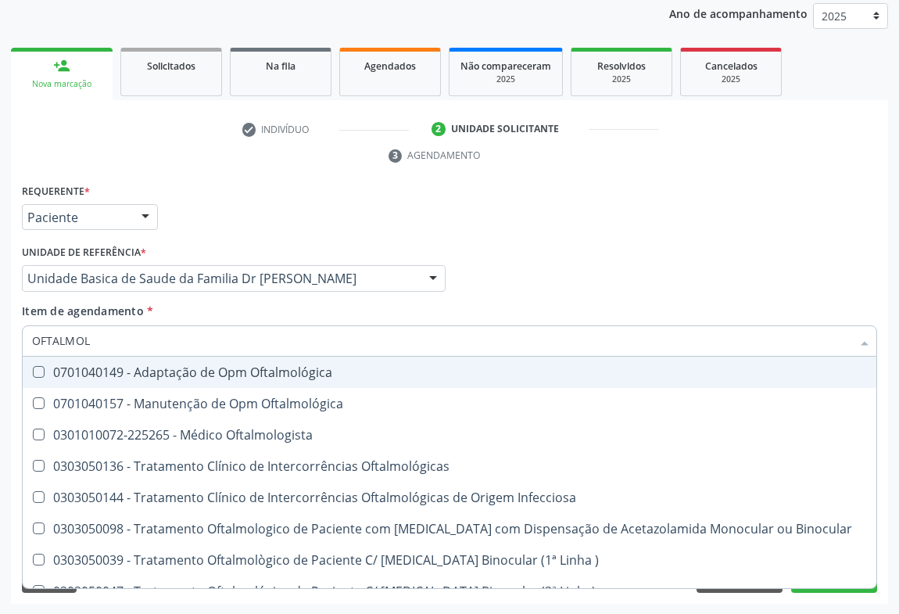
type input "OFTALMOLO"
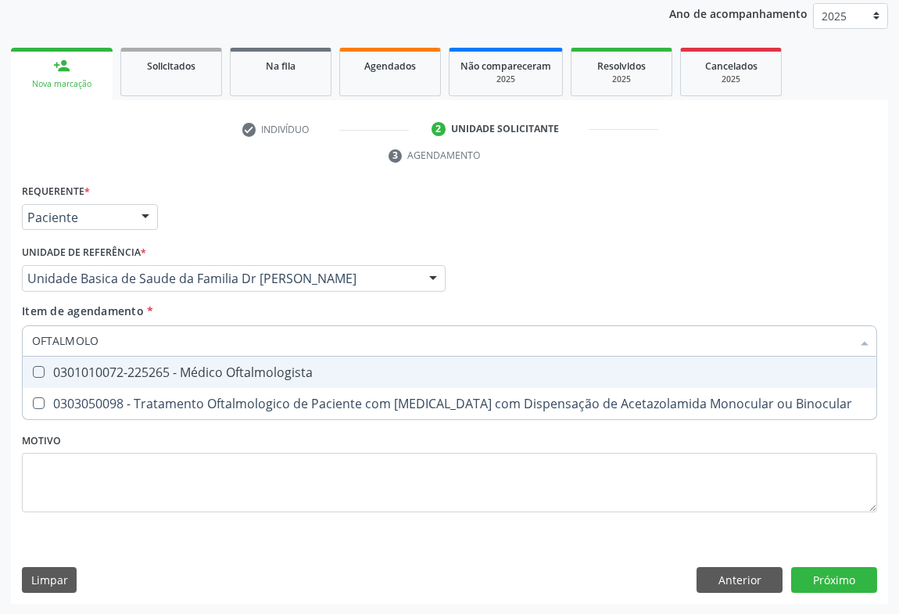
drag, startPoint x: 195, startPoint y: 364, endPoint x: 238, endPoint y: 420, distance: 71.3
click at [195, 366] on div "0301010072-225265 - Médico Oftalmologista" at bounding box center [449, 372] width 835 height 13
checkbox Oftalmologista "true"
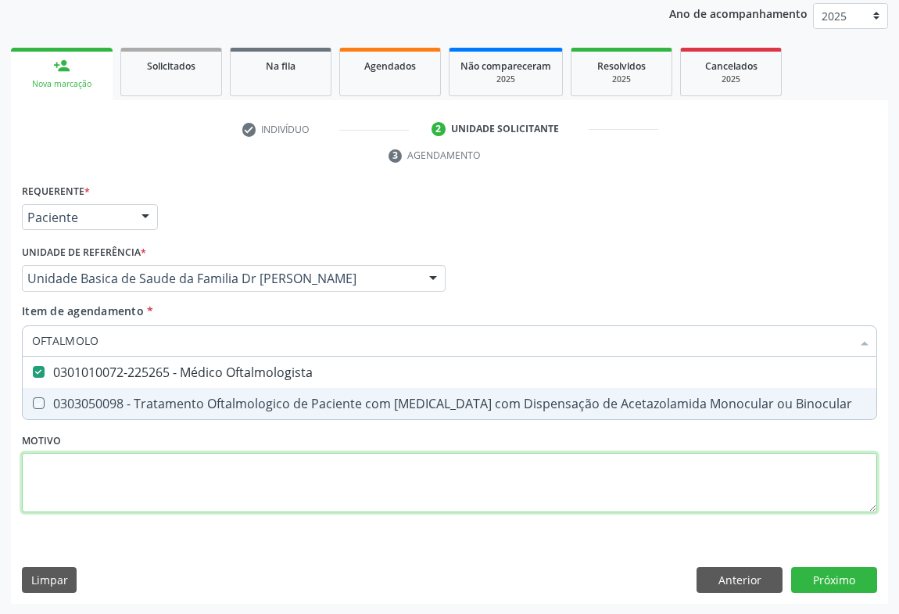
click at [440, 481] on div "Requerente * Paciente Médico(a) Enfermeiro(a) Paciente Nenhum resultado encontr…" at bounding box center [449, 357] width 855 height 354
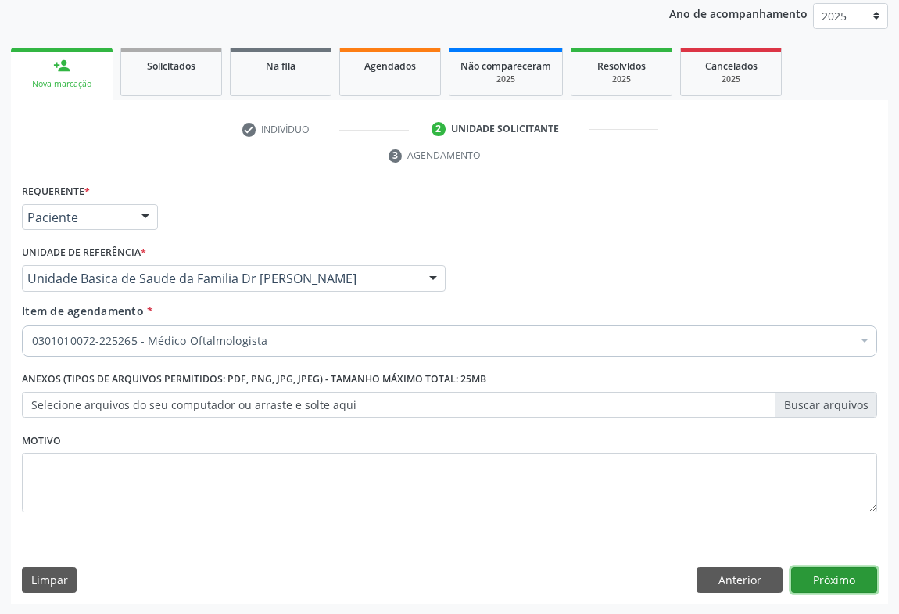
click at [825, 579] on button "Próximo" at bounding box center [834, 580] width 86 height 27
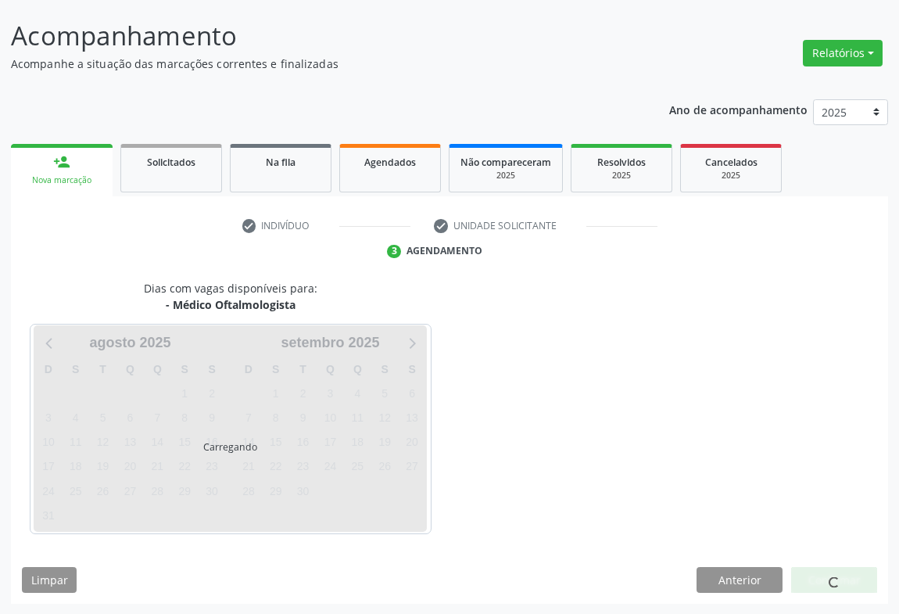
scroll to position [136, 0]
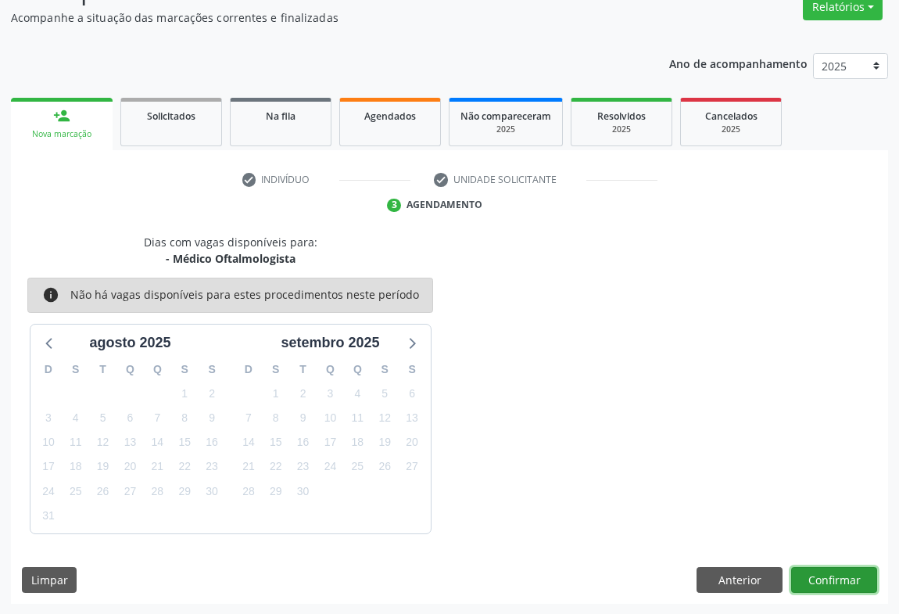
click at [830, 571] on button "Confirmar" at bounding box center [834, 580] width 86 height 27
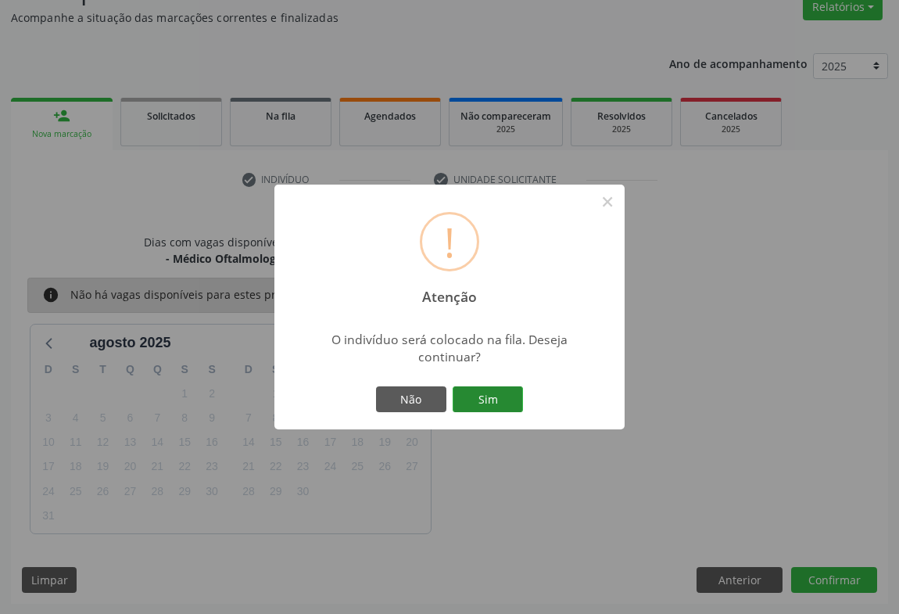
click at [480, 391] on button "Sim" at bounding box center [488, 399] width 70 height 27
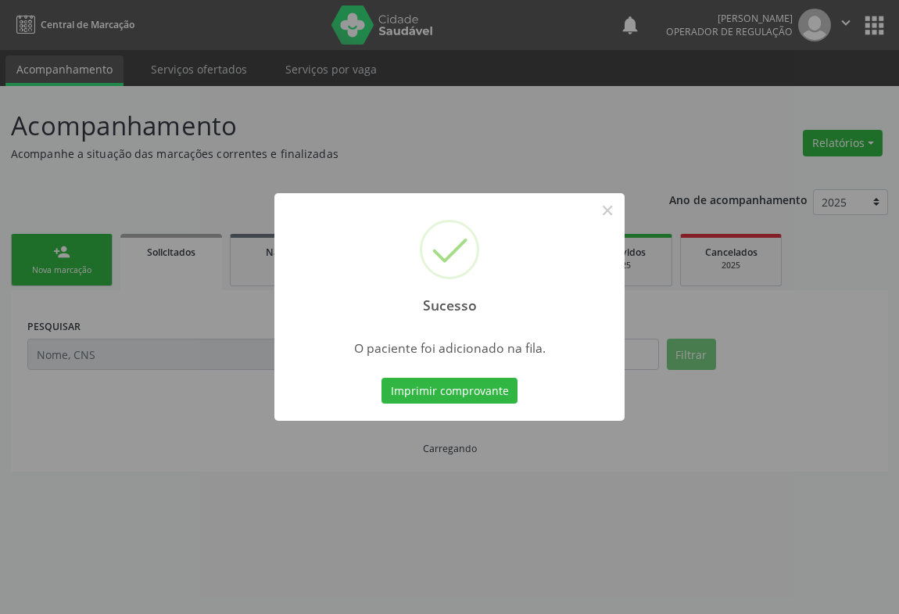
scroll to position [0, 0]
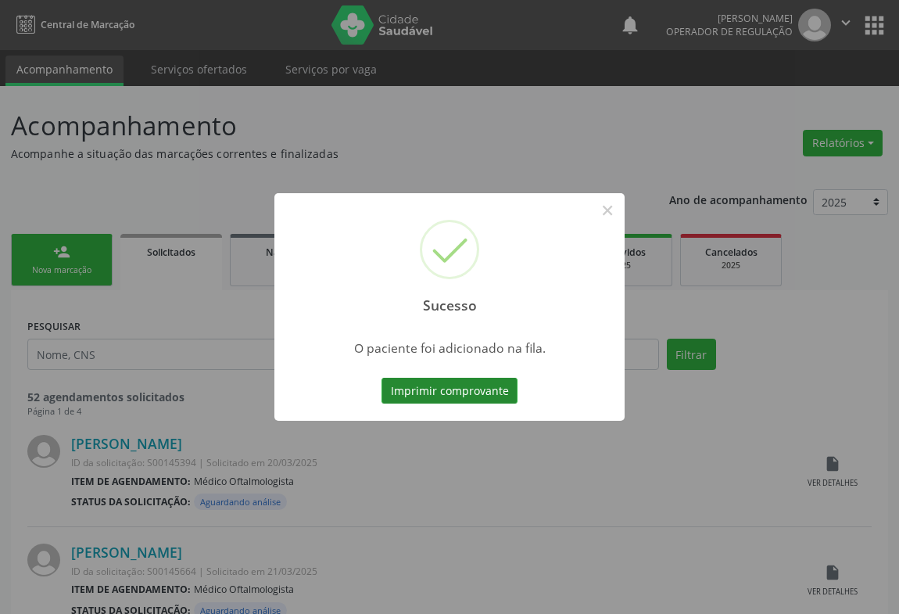
click at [445, 392] on button "Imprimir comprovante" at bounding box center [450, 391] width 136 height 27
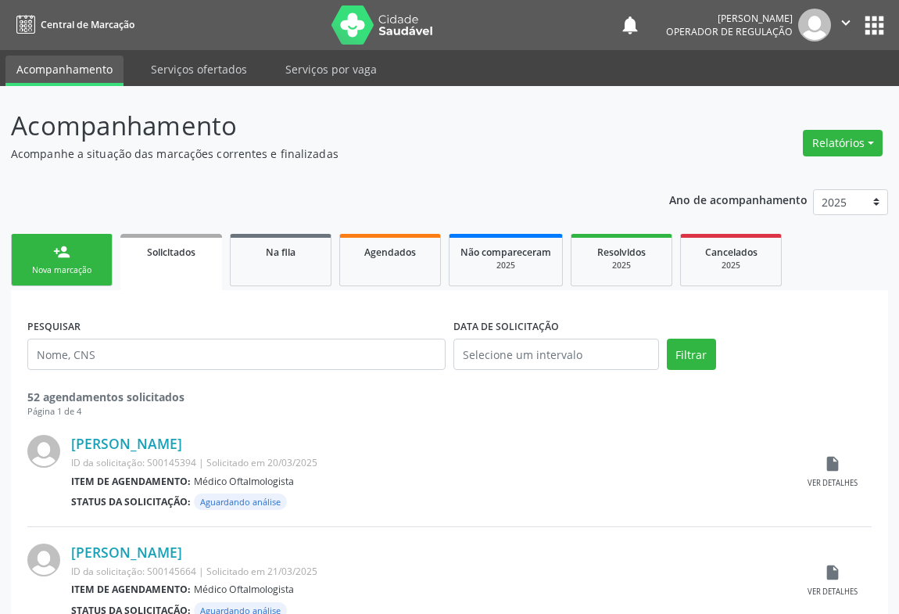
click at [53, 258] on div "person_add" at bounding box center [61, 251] width 17 height 17
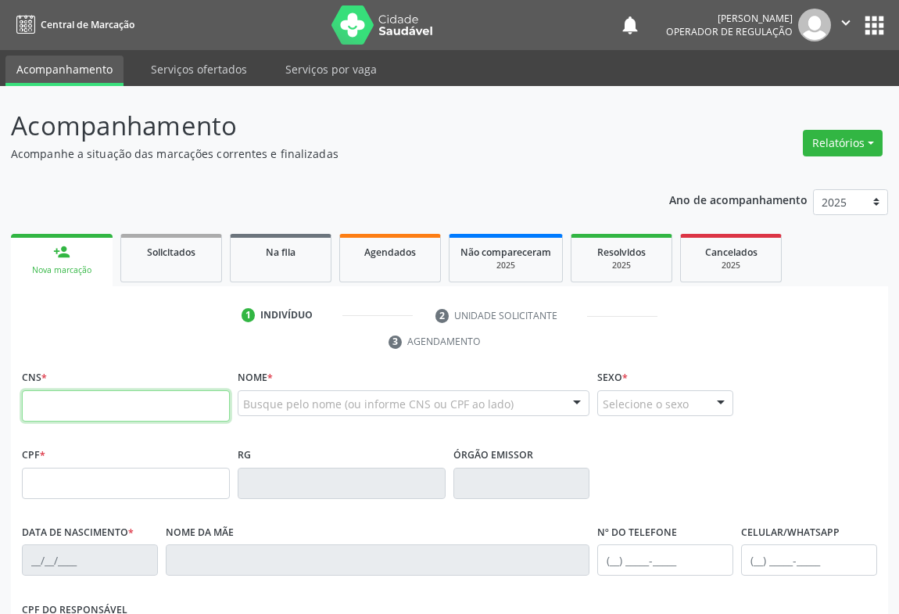
click at [84, 398] on input "text" at bounding box center [126, 405] width 208 height 31
type input "706 9031 9298 7532"
type input "2[DATE]"
type input "S/N"
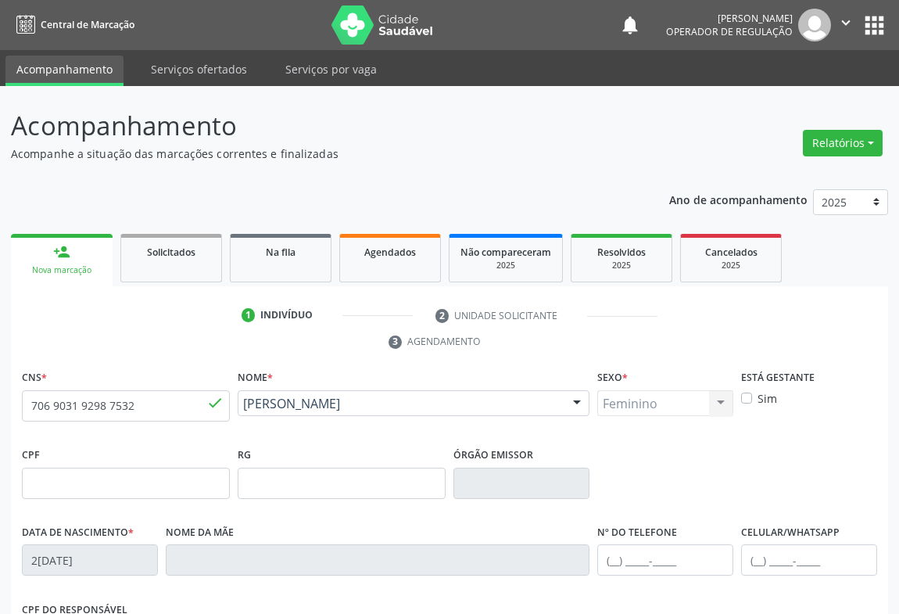
scroll to position [259, 0]
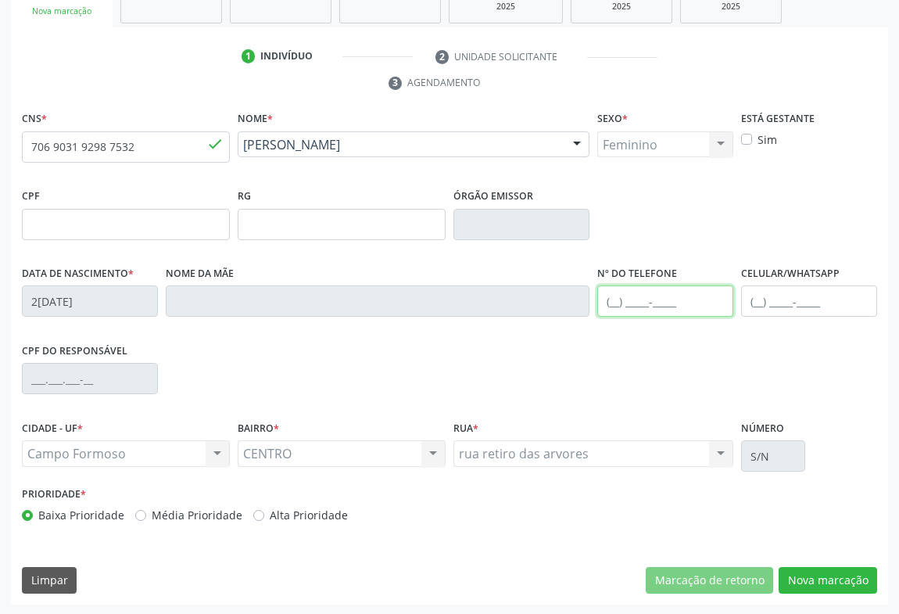
click at [652, 298] on input "text" at bounding box center [665, 300] width 136 height 31
click at [672, 297] on input "(74) 9919-5" at bounding box center [665, 300] width 136 height 31
type input "[PHONE_NUMBER]"
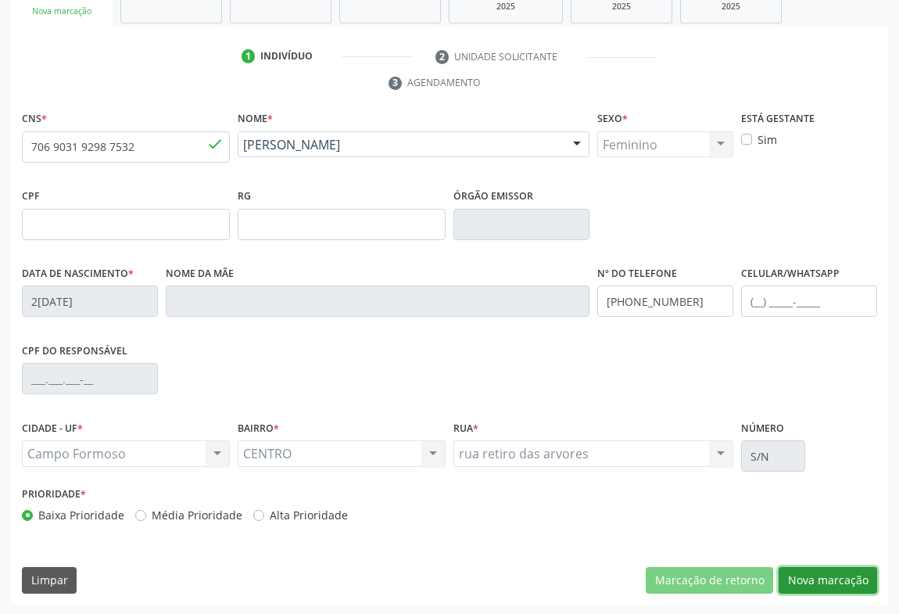
click at [822, 571] on button "Nova marcação" at bounding box center [828, 580] width 99 height 27
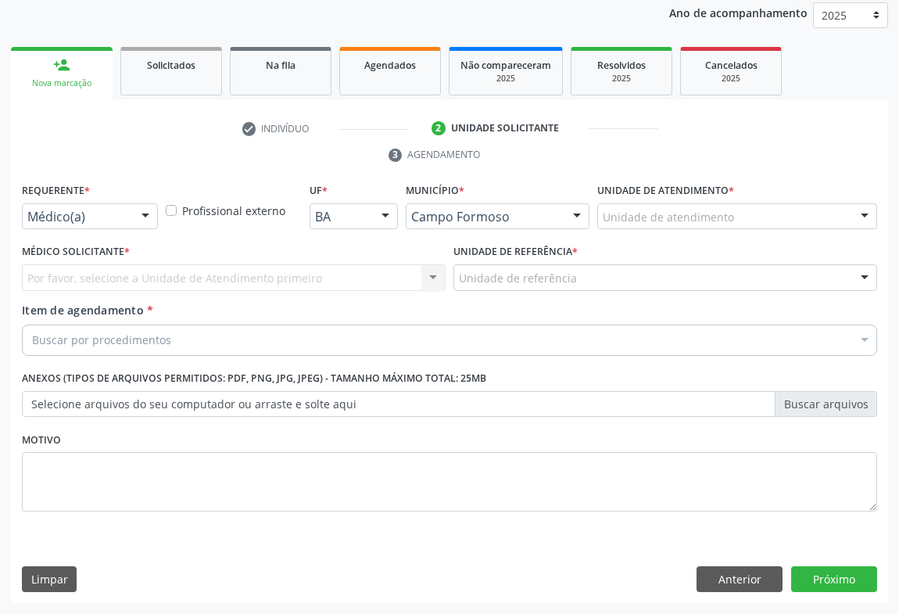
scroll to position [186, 0]
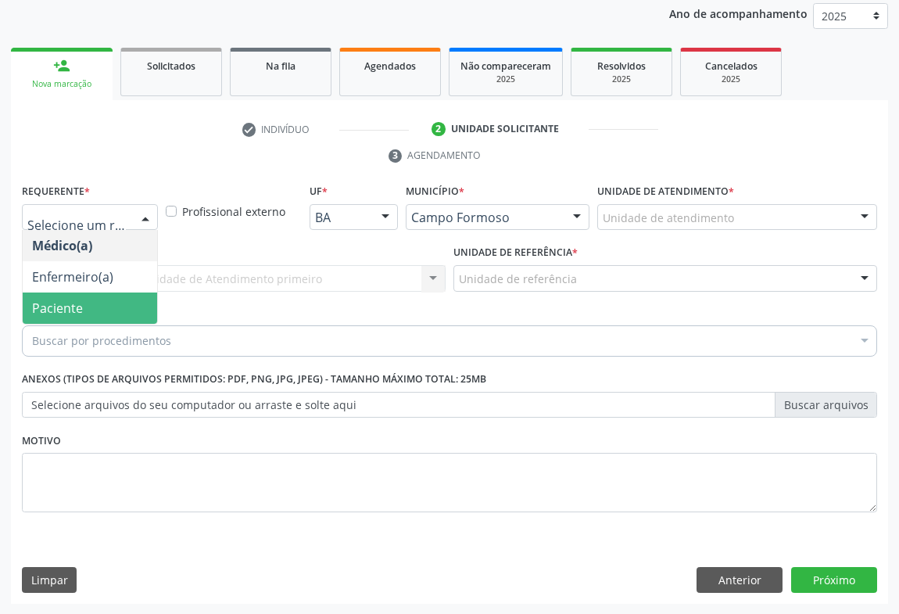
click at [91, 312] on span "Paciente" at bounding box center [90, 307] width 134 height 31
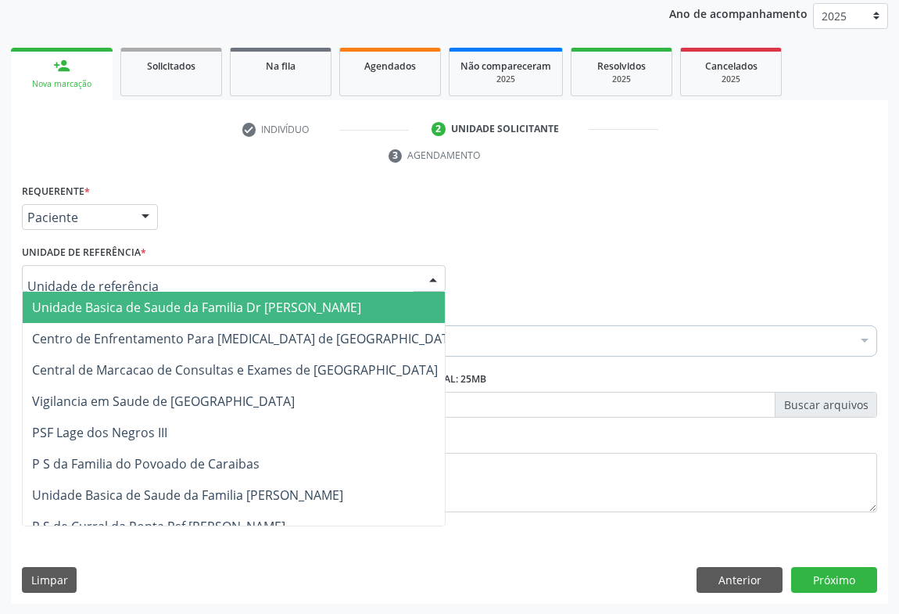
click at [151, 281] on div at bounding box center [234, 278] width 424 height 27
drag, startPoint x: 119, startPoint y: 310, endPoint x: 162, endPoint y: 346, distance: 55.6
click at [130, 313] on span "Unidade Basica de Saude da Familia Dr [PERSON_NAME]" at bounding box center [246, 307] width 447 height 31
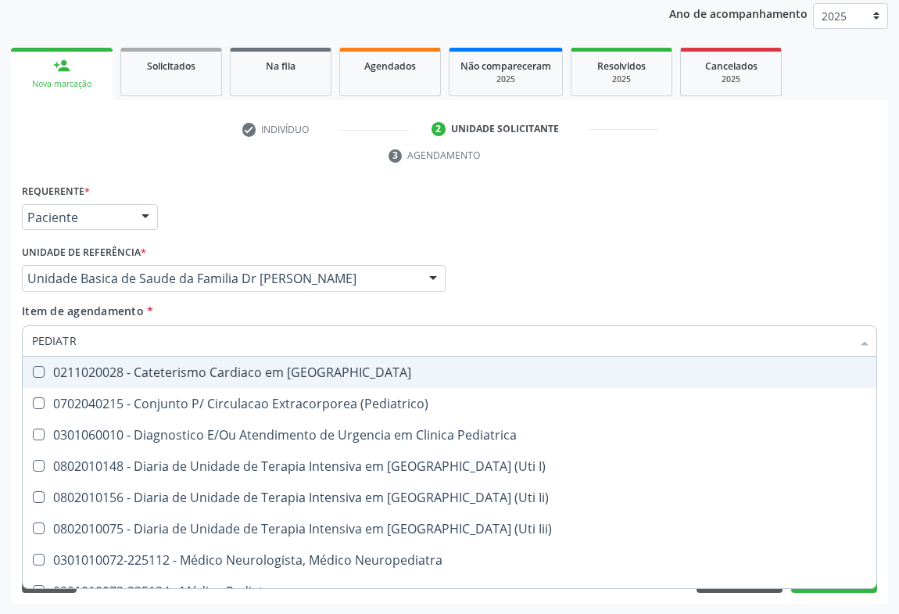
type input "PEDIATRA"
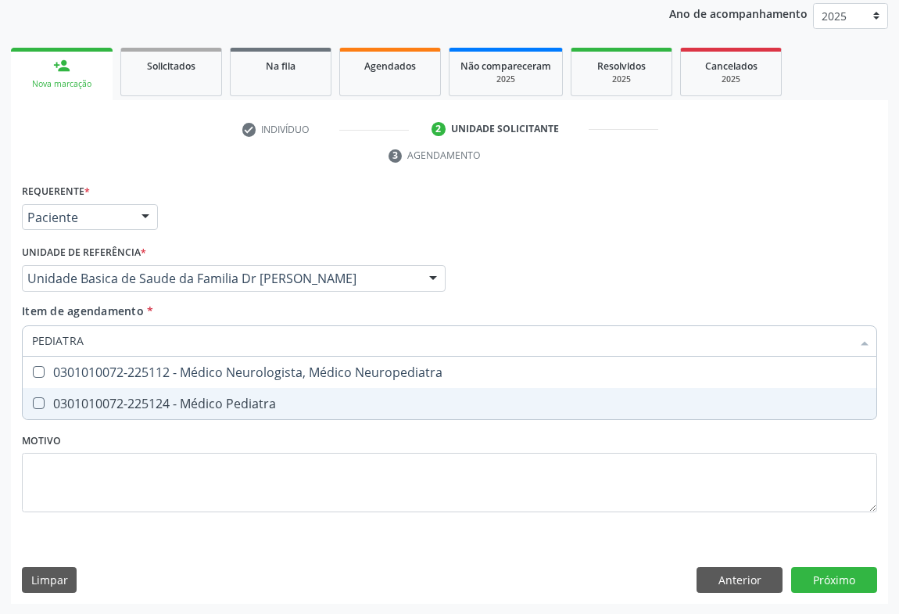
click at [235, 399] on div "0301010072-225124 - Médico Pediatra" at bounding box center [449, 403] width 835 height 13
click at [224, 406] on div "0301010072-225124 - Médico Pediatra" at bounding box center [449, 403] width 835 height 13
click at [203, 404] on div "0301010072-225124 - Médico Pediatra" at bounding box center [449, 403] width 835 height 13
checkbox Pediatra "true"
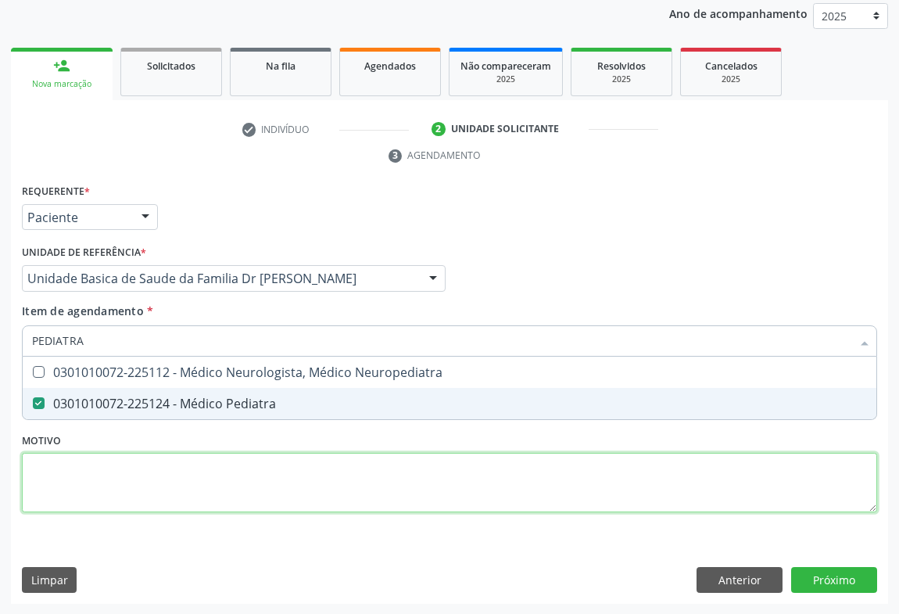
click at [253, 471] on div "Requerente * Paciente Médico(a) Enfermeiro(a) Paciente Nenhum resultado encontr…" at bounding box center [449, 357] width 855 height 354
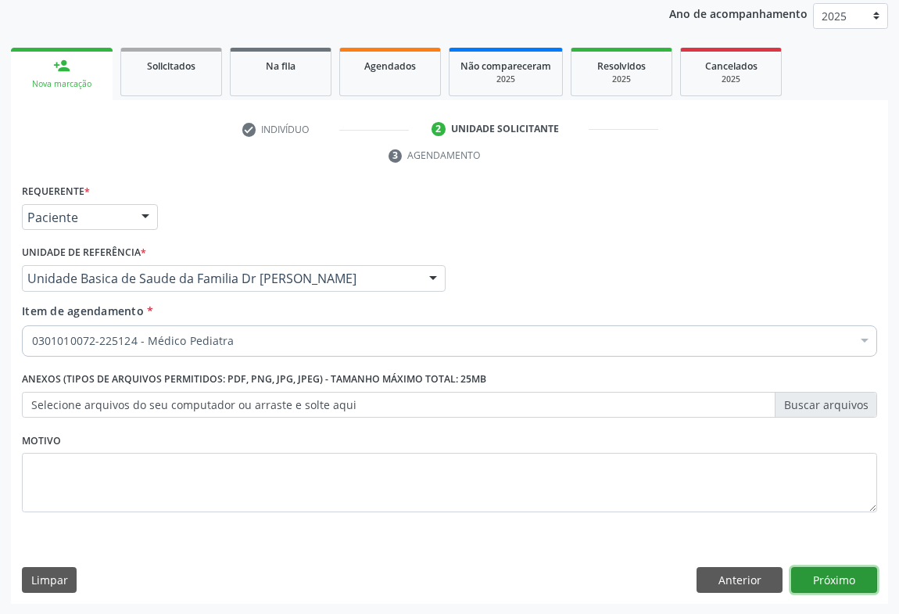
click at [817, 576] on button "Próximo" at bounding box center [834, 580] width 86 height 27
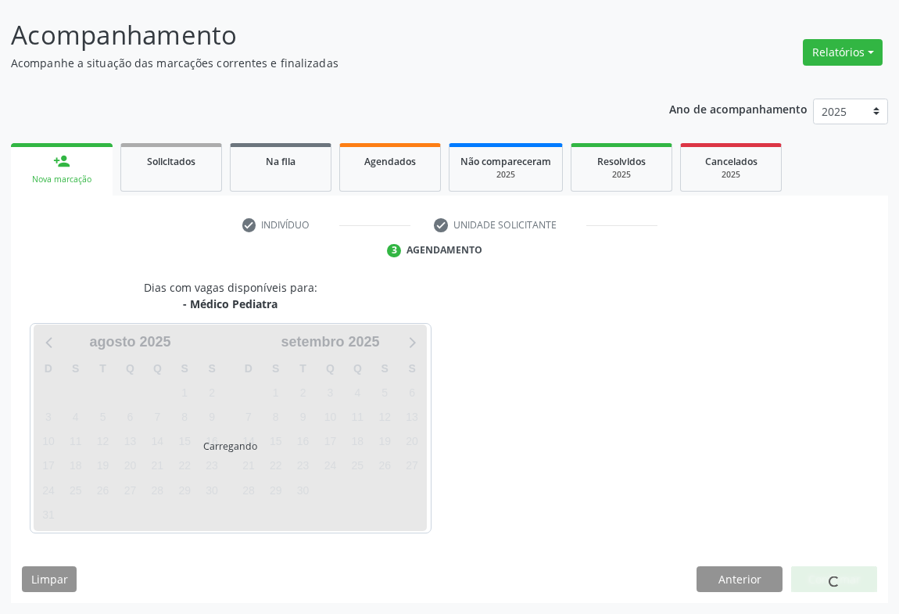
scroll to position [90, 0]
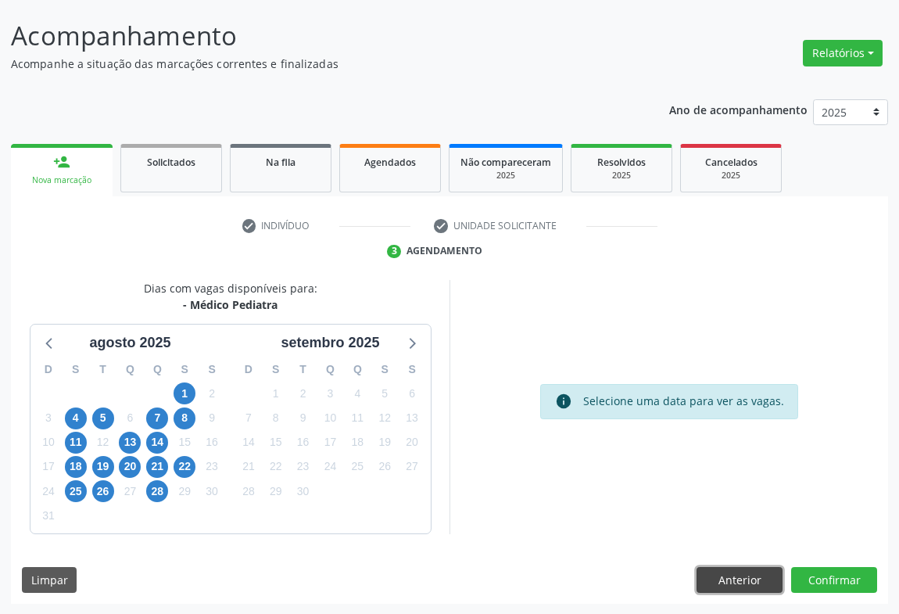
click at [737, 573] on button "Anterior" at bounding box center [740, 580] width 86 height 27
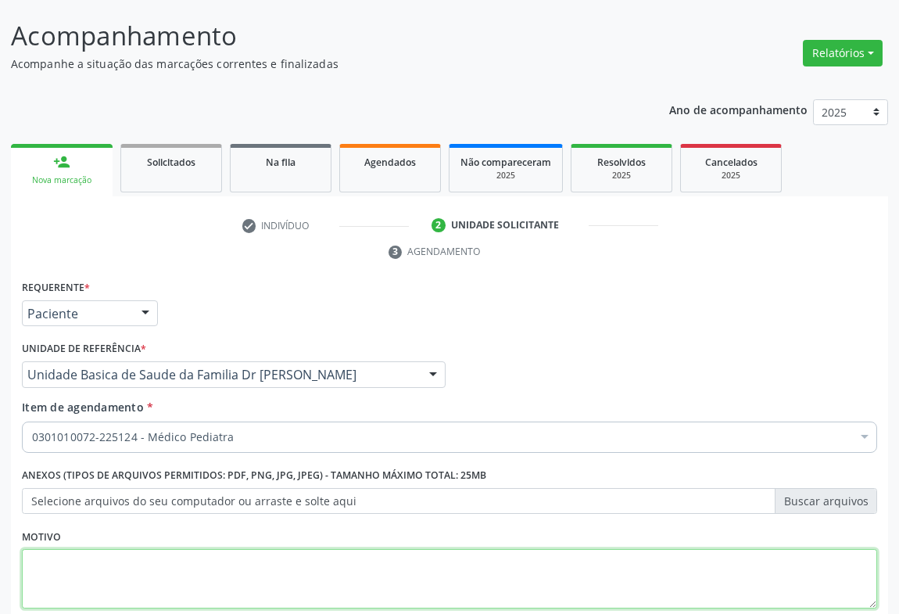
click at [737, 573] on textarea at bounding box center [449, 578] width 855 height 59
click at [738, 572] on textarea at bounding box center [449, 578] width 855 height 59
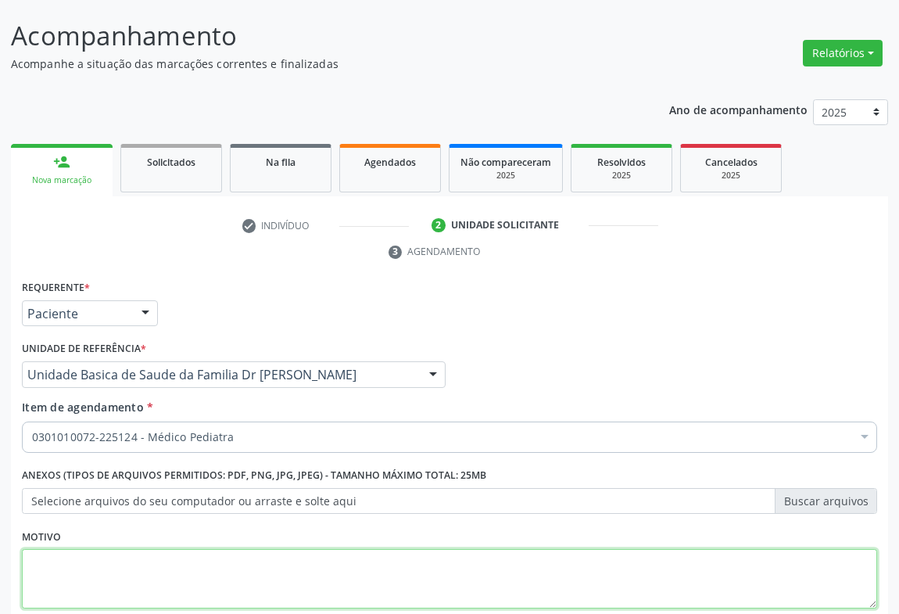
click at [738, 572] on textarea at bounding box center [449, 578] width 855 height 59
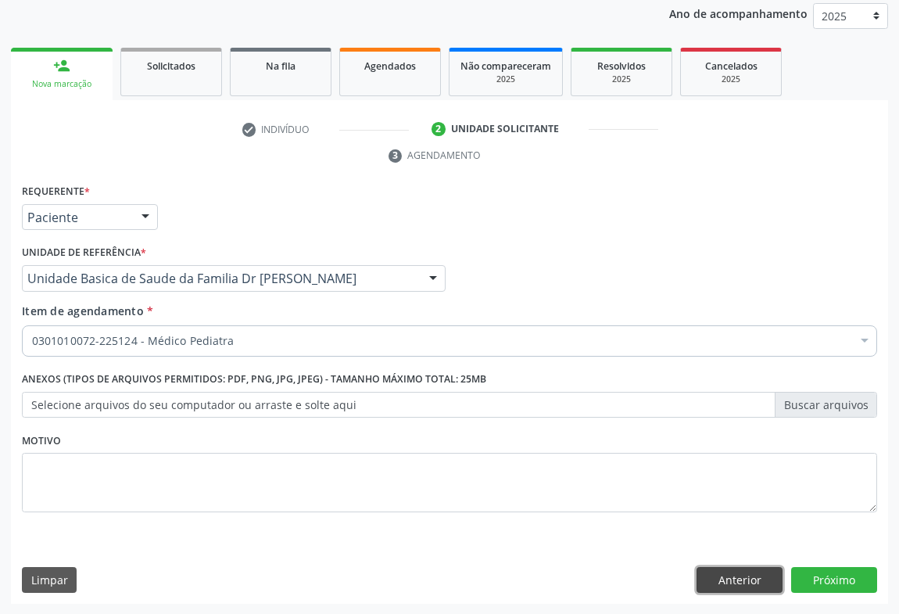
click at [761, 581] on button "Anterior" at bounding box center [740, 580] width 86 height 27
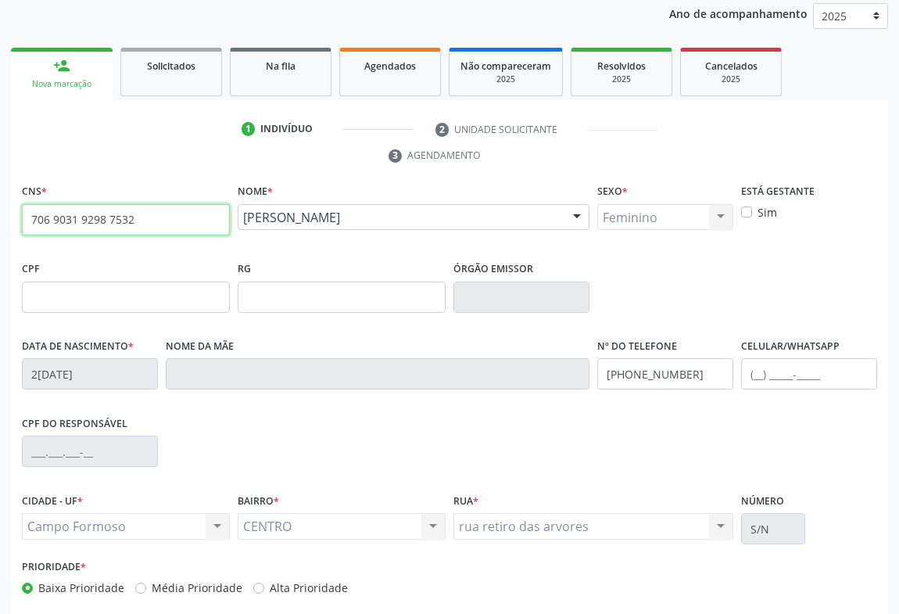
drag, startPoint x: 23, startPoint y: 219, endPoint x: 167, endPoint y: 217, distance: 143.9
click at [167, 217] on input "706 9031 9298 7532" at bounding box center [126, 219] width 208 height 31
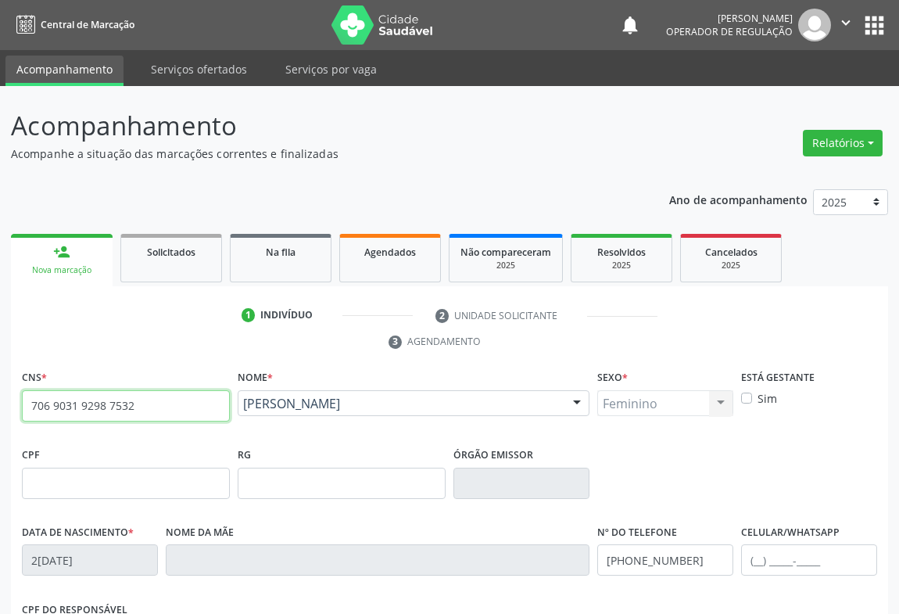
click at [149, 394] on input "706 9031 9298 7532" at bounding box center [126, 405] width 208 height 31
drag, startPoint x: 149, startPoint y: 394, endPoint x: 145, endPoint y: 335, distance: 58.8
click at [152, 376] on div "CNS * 706 9031 9298 7532 done" at bounding box center [126, 394] width 208 height 56
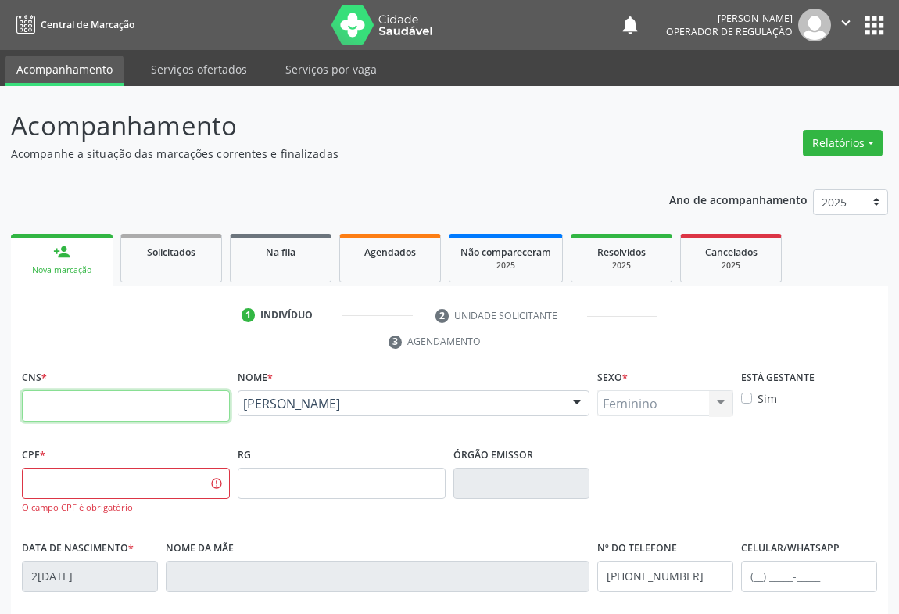
drag, startPoint x: 62, startPoint y: 392, endPoint x: 97, endPoint y: 394, distance: 35.2
click at [61, 394] on input "text" at bounding box center [126, 405] width 208 height 31
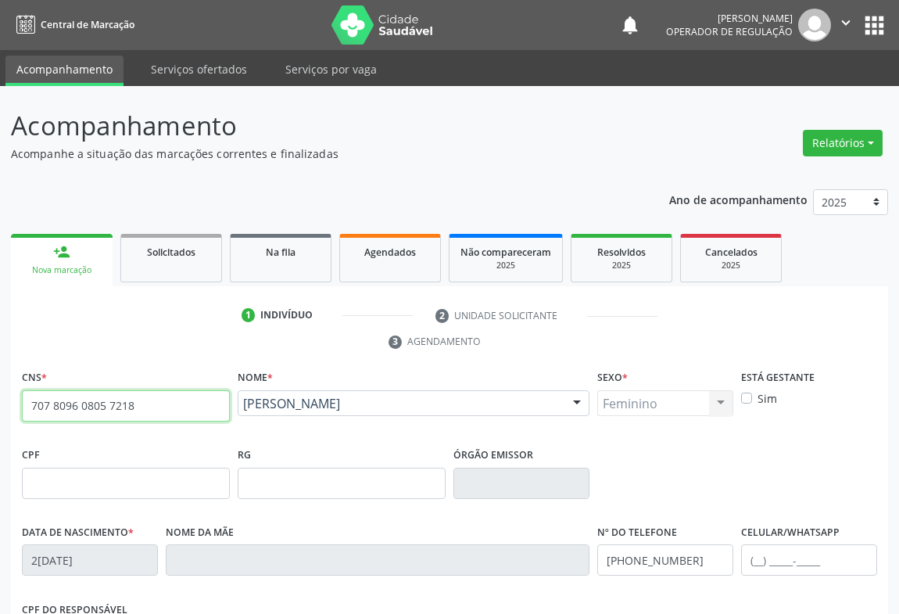
type input "707 8096 0805 7218"
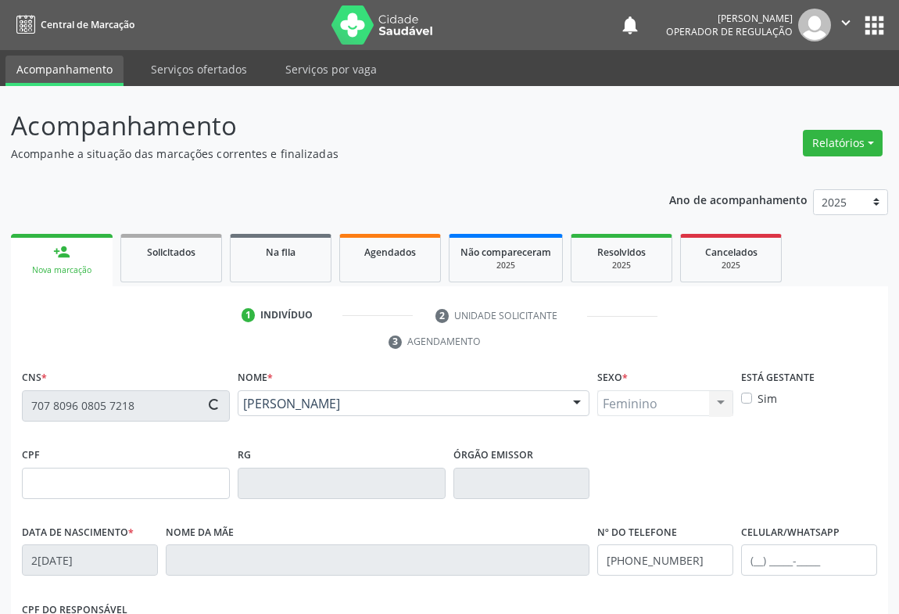
type input "94364752"
type input "[DATE]"
type input "[PHONE_NUMBER]"
type input "992.956.365-20"
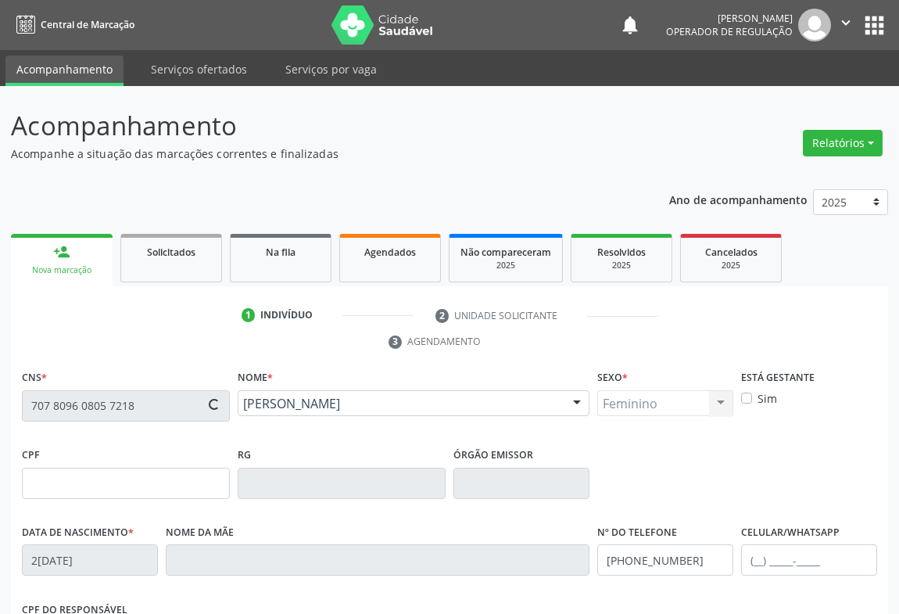
type input "SN"
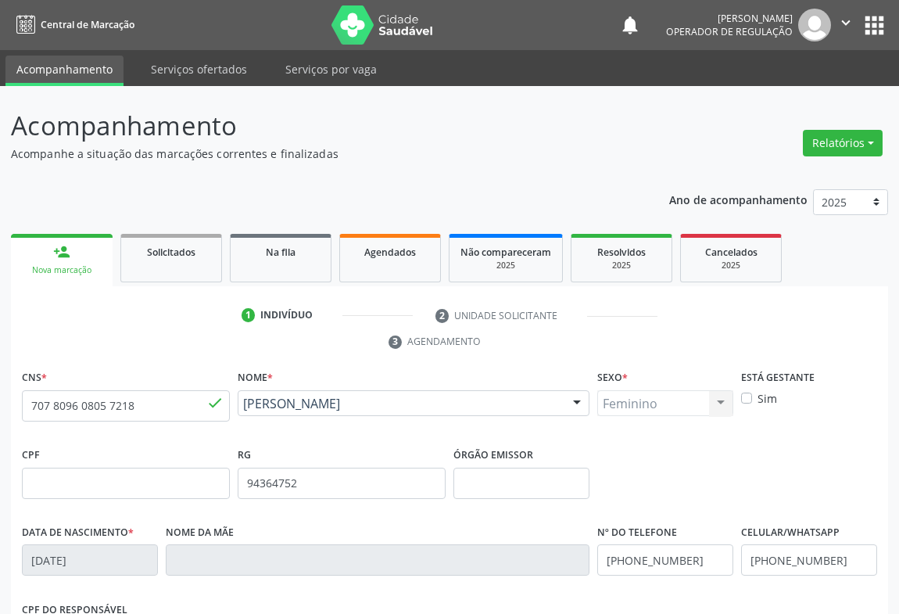
scroll to position [259, 0]
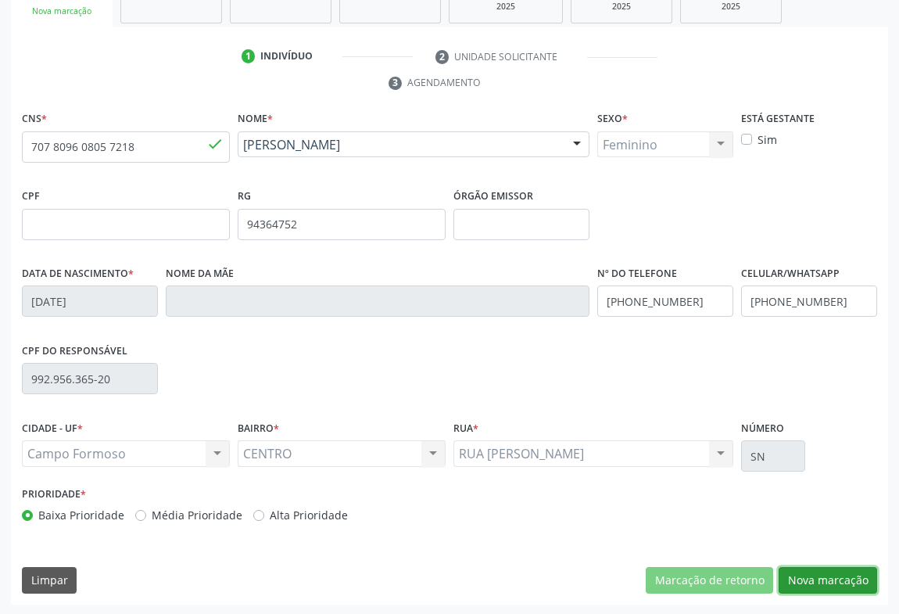
drag, startPoint x: 825, startPoint y: 578, endPoint x: 593, endPoint y: 451, distance: 264.5
click at [821, 573] on button "Nova marcação" at bounding box center [828, 580] width 99 height 27
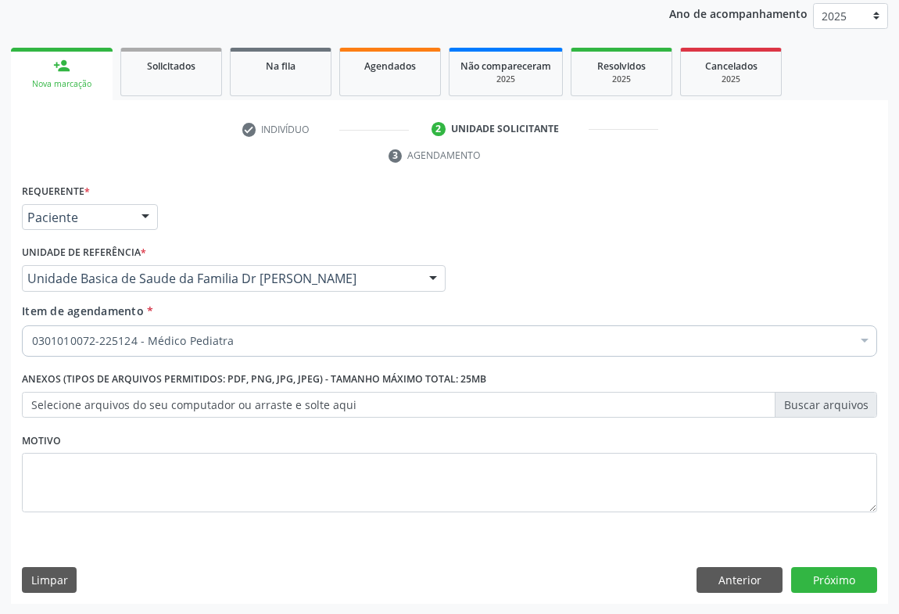
drag, startPoint x: 130, startPoint y: 215, endPoint x: 120, endPoint y: 235, distance: 22.7
click at [129, 215] on div "Paciente" at bounding box center [90, 217] width 136 height 27
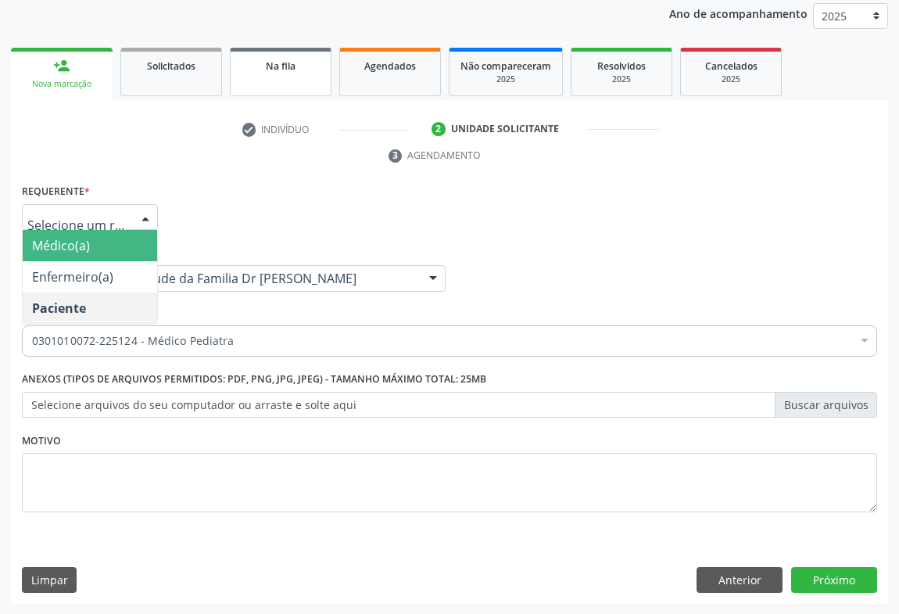
click at [260, 81] on link "Na fila" at bounding box center [281, 72] width 102 height 48
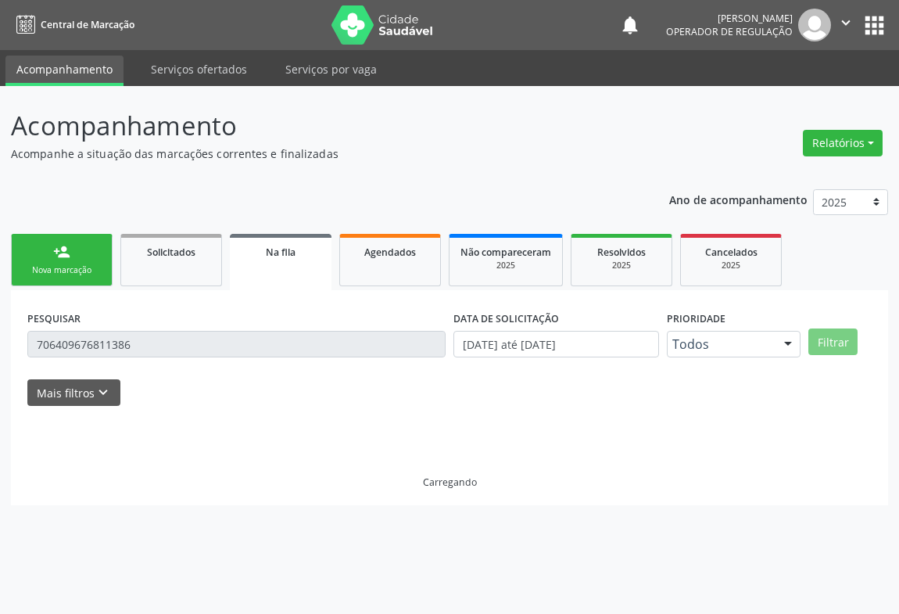
drag, startPoint x: 260, startPoint y: 81, endPoint x: 253, endPoint y: 82, distance: 8.0
click at [260, 81] on ul "Acompanhamento Serviços ofertados Serviços por vaga" at bounding box center [449, 68] width 899 height 36
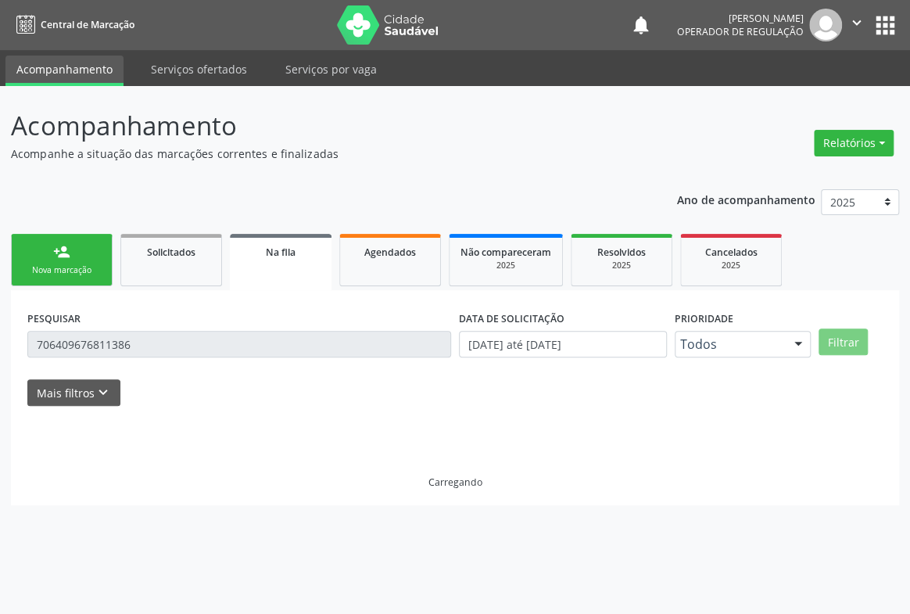
click at [77, 264] on div "Nova marcação" at bounding box center [62, 270] width 78 height 12
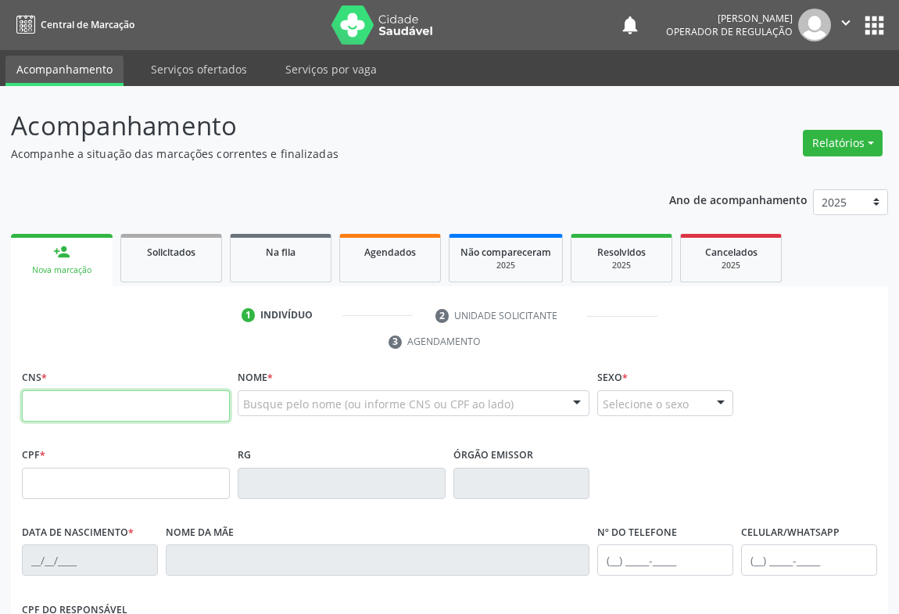
click at [95, 406] on input "text" at bounding box center [126, 405] width 208 height 31
type input "707 8096 0805 7218"
type input "94364752"
type input "[DATE]"
type input "[PHONE_NUMBER]"
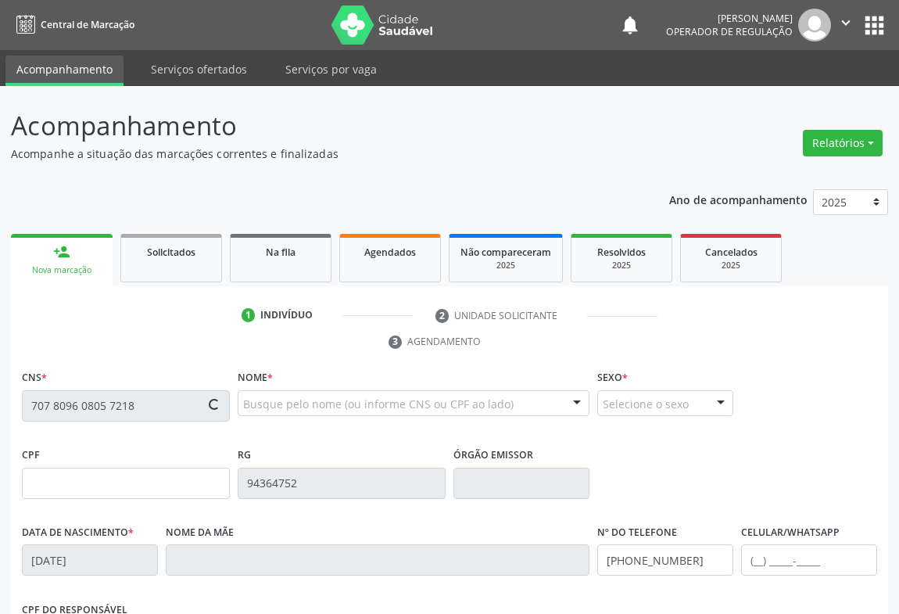
type input "[PHONE_NUMBER]"
type input "992.956.365-20"
type input "SN"
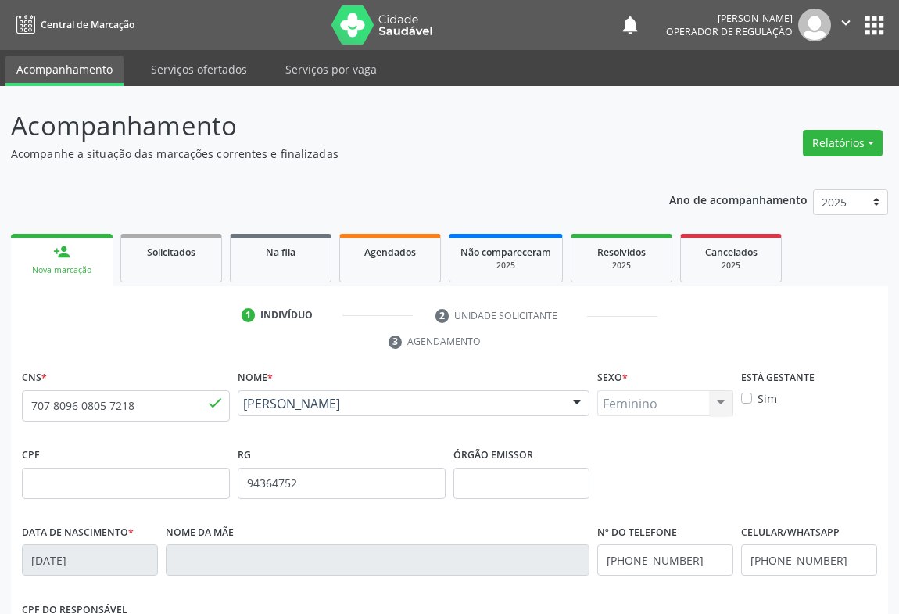
scroll to position [259, 0]
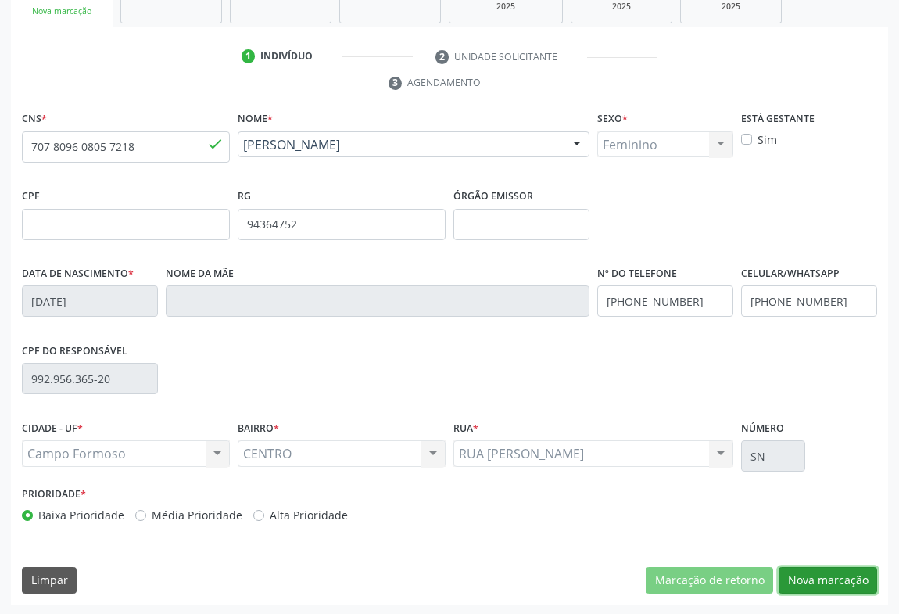
click at [807, 568] on button "Nova marcação" at bounding box center [828, 580] width 99 height 27
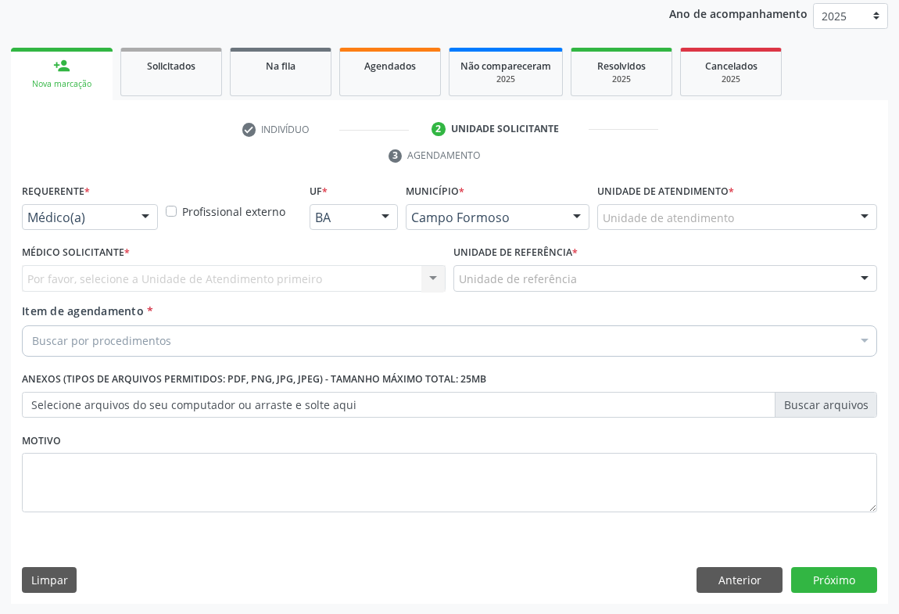
click at [149, 214] on div at bounding box center [145, 218] width 23 height 27
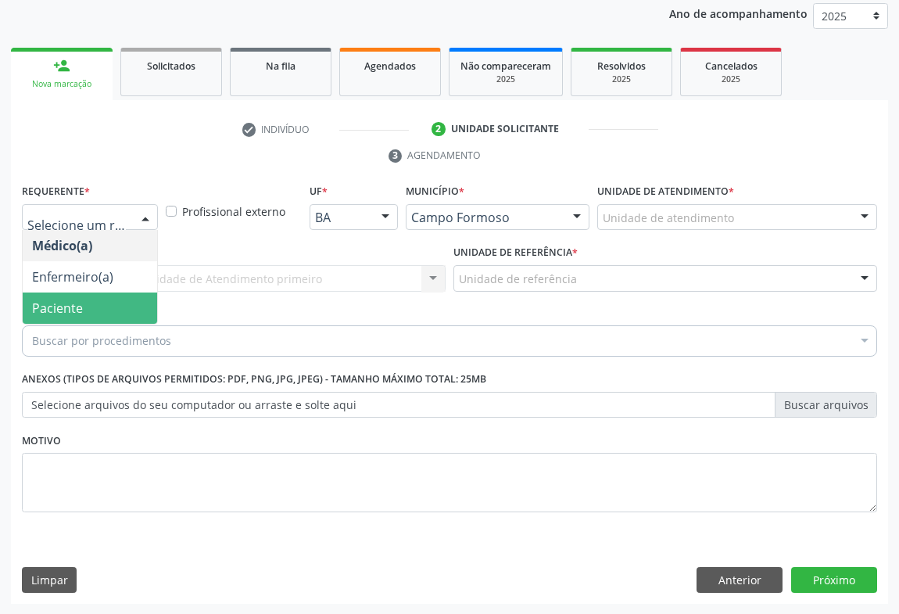
click at [93, 296] on span "Paciente" at bounding box center [90, 307] width 134 height 31
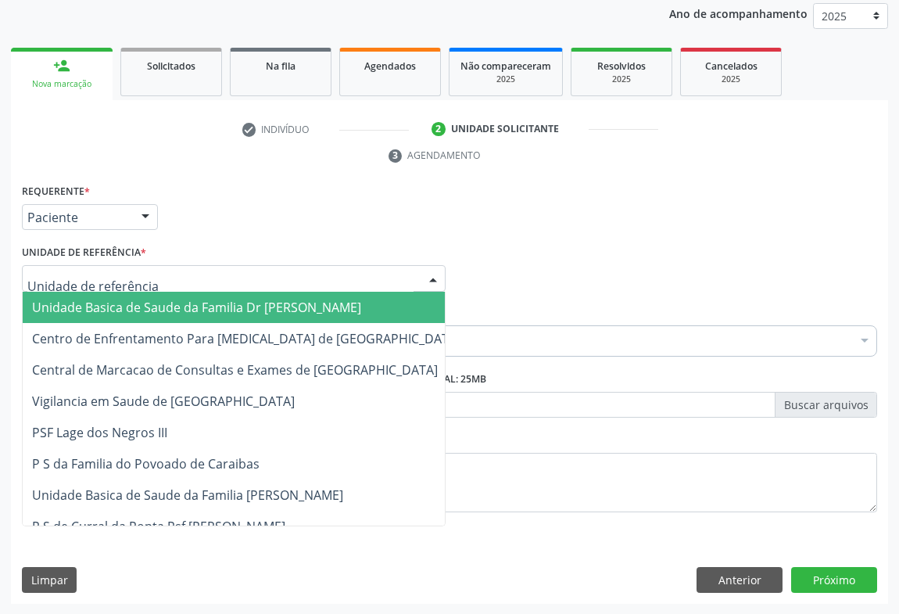
click at [163, 272] on div at bounding box center [234, 278] width 424 height 27
click at [150, 299] on span "Unidade Basica de Saude da Familia Dr [PERSON_NAME]" at bounding box center [196, 307] width 329 height 17
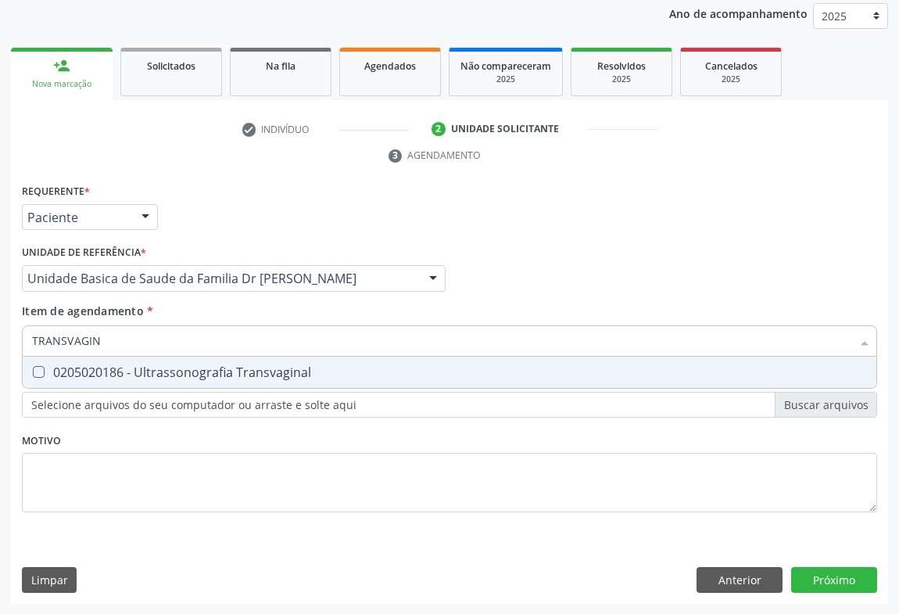
type input "TRANSVAGINA"
drag, startPoint x: 216, startPoint y: 367, endPoint x: 308, endPoint y: 473, distance: 140.8
click at [234, 385] on span "0205020186 - Ultrassonografia Transvaginal" at bounding box center [450, 371] width 854 height 31
checkbox Transvaginal "true"
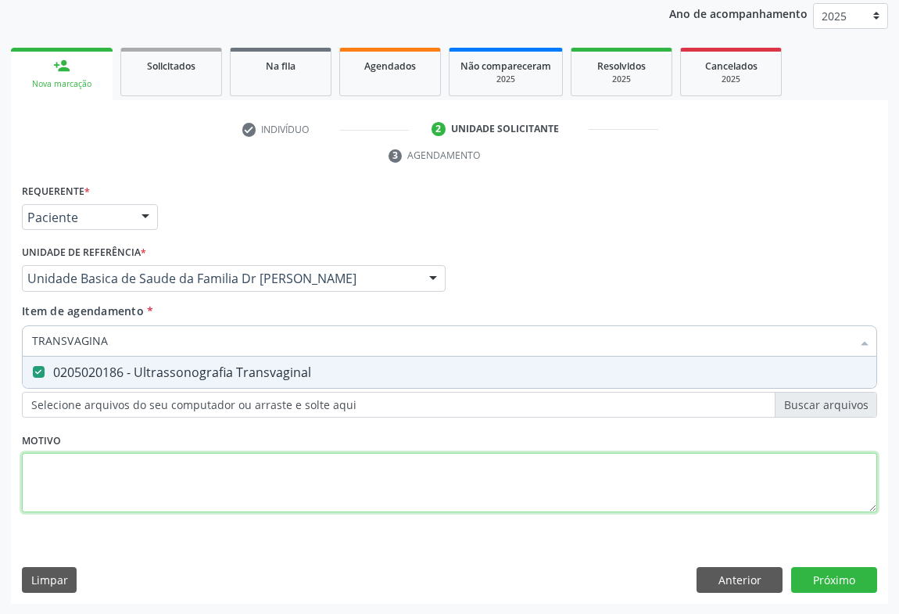
click at [313, 484] on div "Requerente * Paciente Médico(a) Enfermeiro(a) Paciente Nenhum resultado encontr…" at bounding box center [449, 357] width 855 height 354
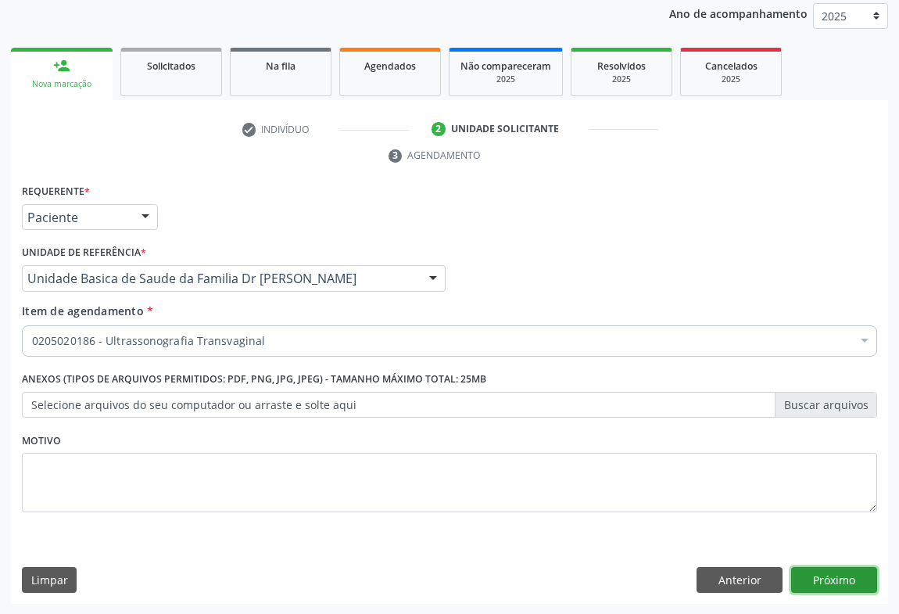
click at [813, 579] on button "Próximo" at bounding box center [834, 580] width 86 height 27
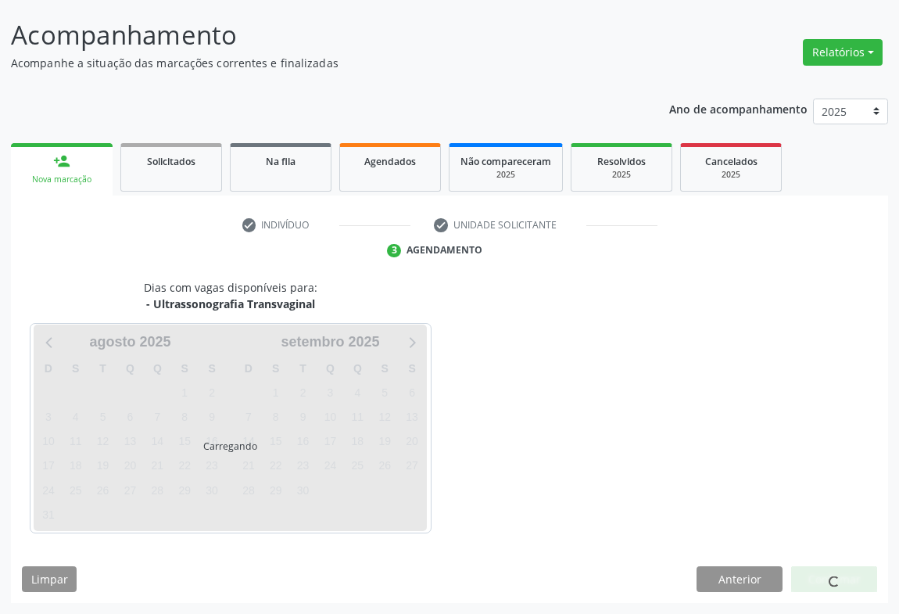
scroll to position [90, 0]
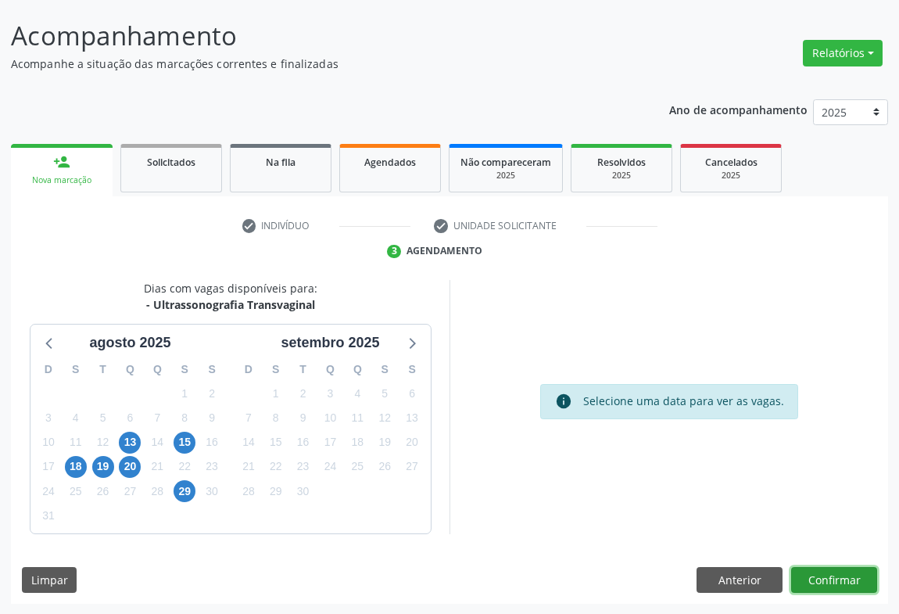
click at [843, 579] on button "Confirmar" at bounding box center [834, 580] width 86 height 27
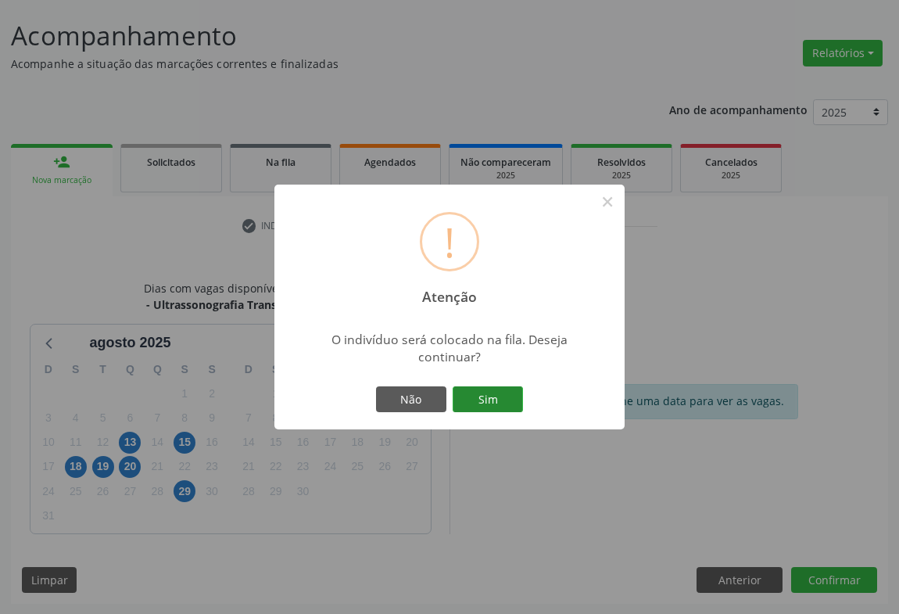
click at [487, 393] on button "Sim" at bounding box center [488, 399] width 70 height 27
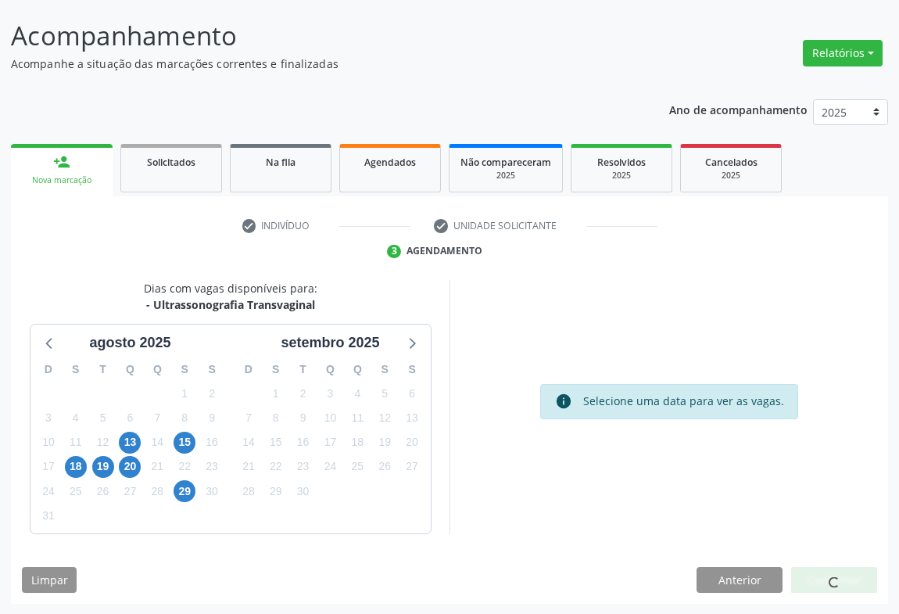
scroll to position [0, 0]
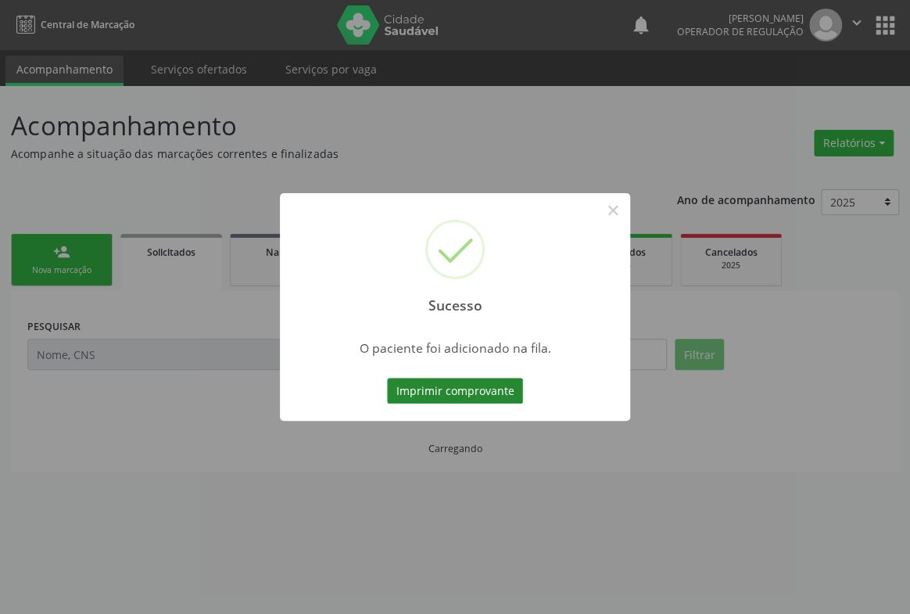
click at [471, 388] on button "Imprimir comprovante" at bounding box center [455, 391] width 136 height 27
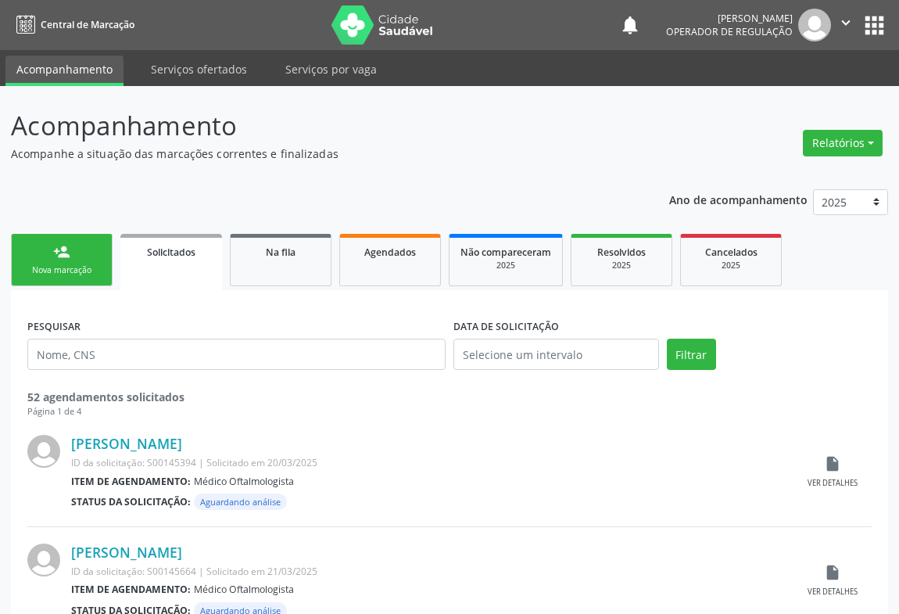
click at [68, 270] on div "Nova marcação" at bounding box center [62, 270] width 78 height 12
